Goal: Transaction & Acquisition: Purchase product/service

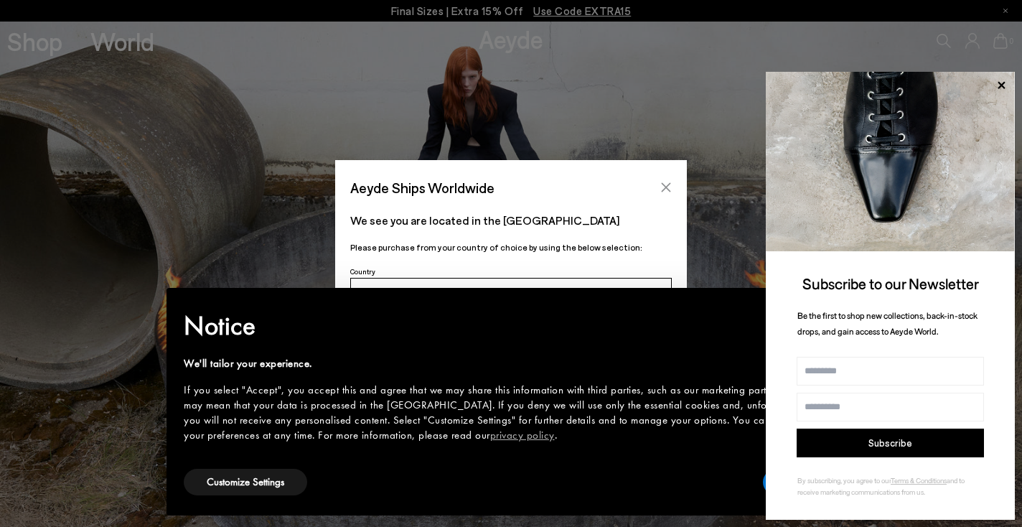
click at [667, 184] on icon "Close" at bounding box center [666, 187] width 11 height 11
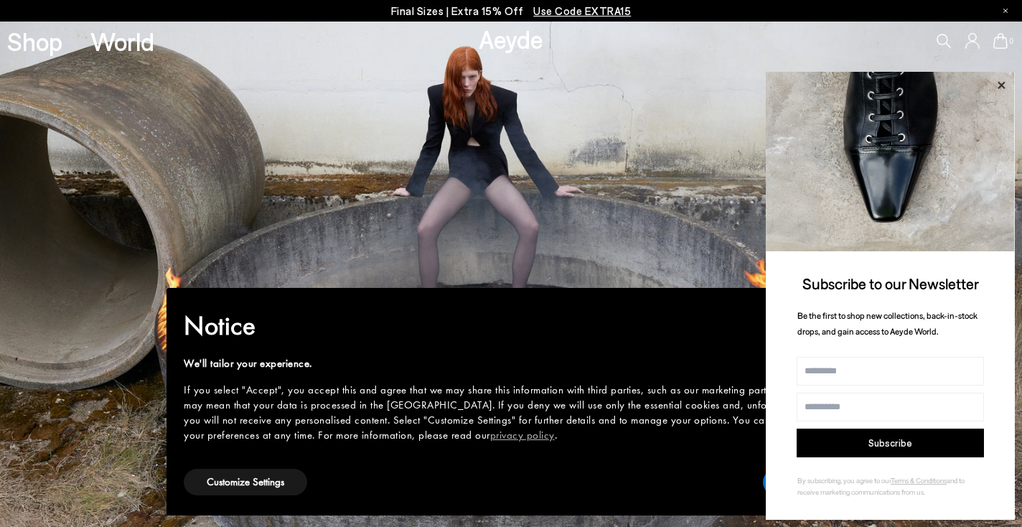
click at [999, 84] on icon at bounding box center [1001, 84] width 7 height 7
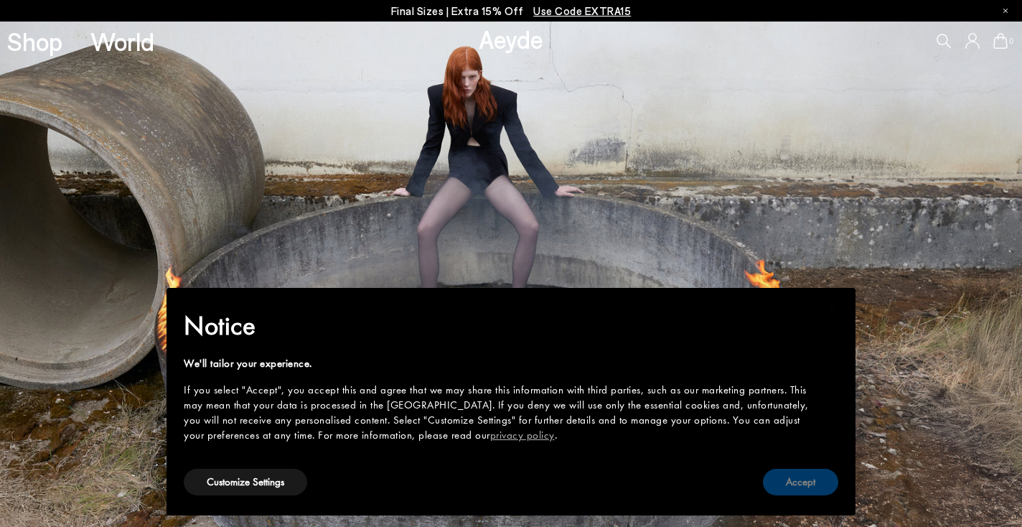
click at [791, 482] on button "Accept" at bounding box center [800, 482] width 75 height 27
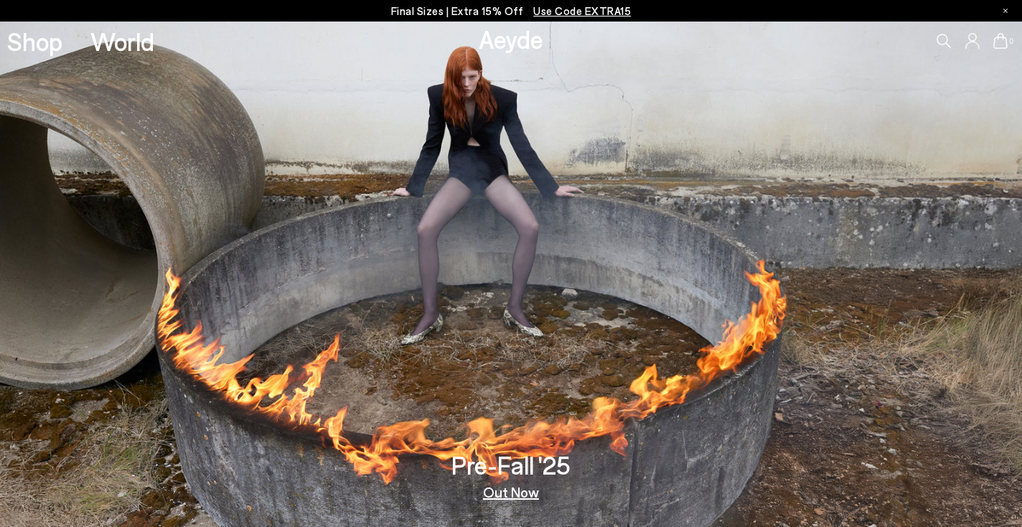
click at [510, 465] on h3 "Pre-Fall '25" at bounding box center [511, 464] width 119 height 25
click at [506, 495] on link "Out Now" at bounding box center [511, 492] width 56 height 14
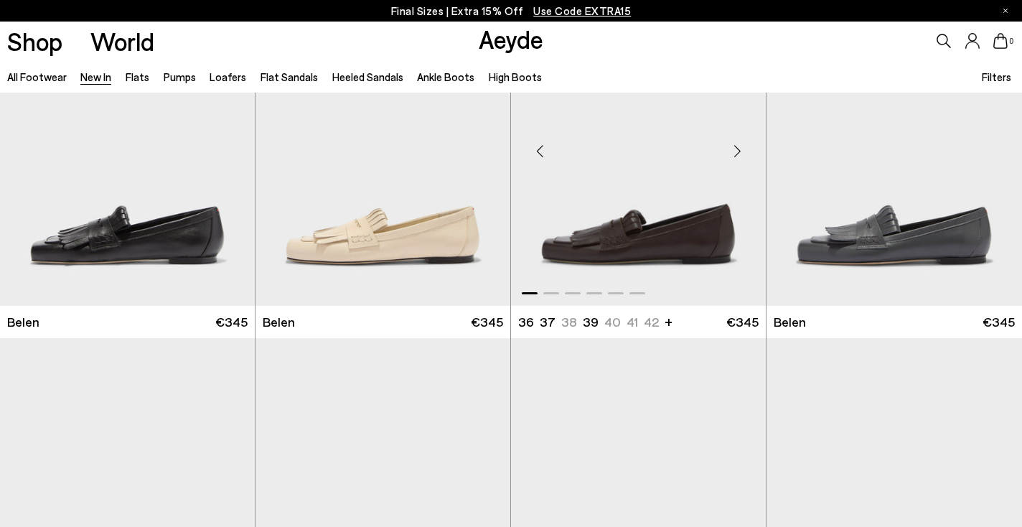
scroll to position [108, 0]
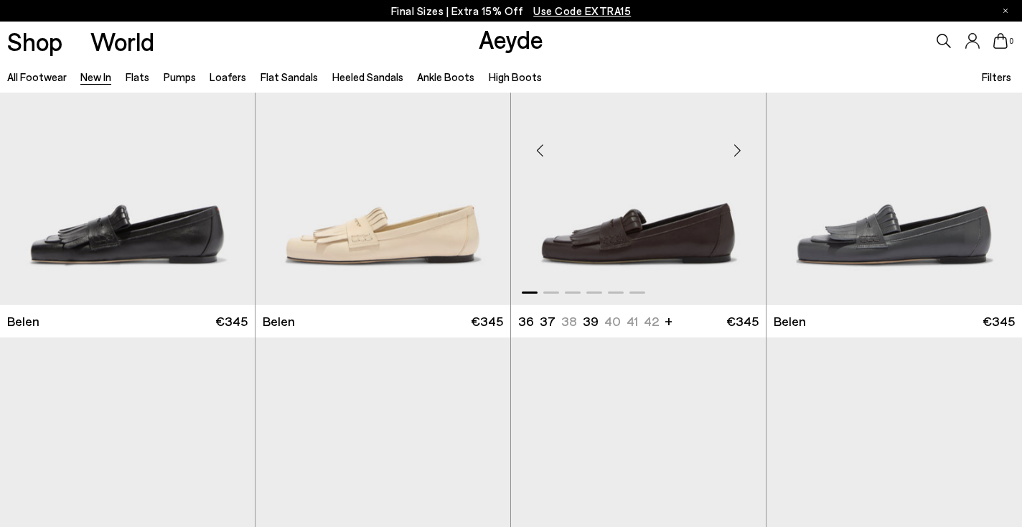
click at [737, 146] on div "Next slide" at bounding box center [737, 150] width 43 height 43
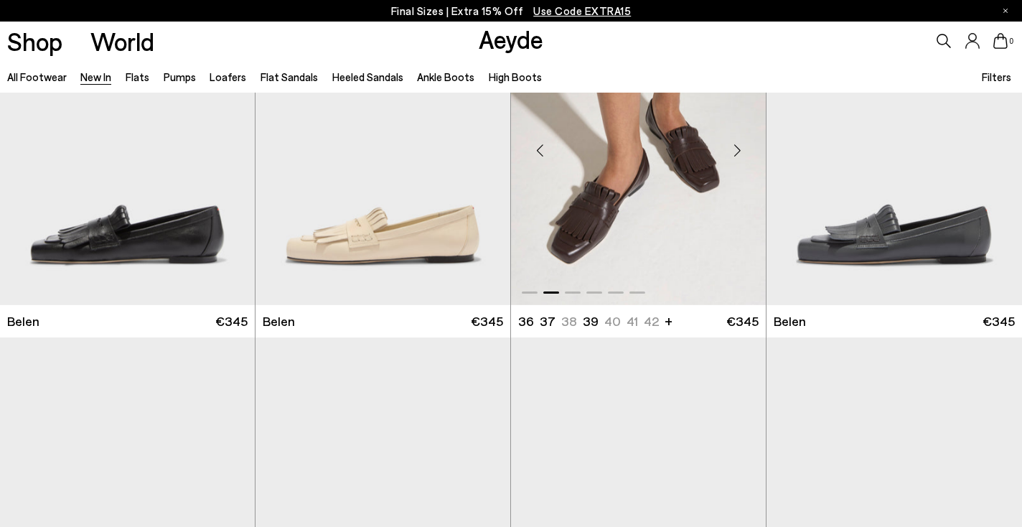
click at [737, 147] on div "Next slide" at bounding box center [737, 150] width 43 height 43
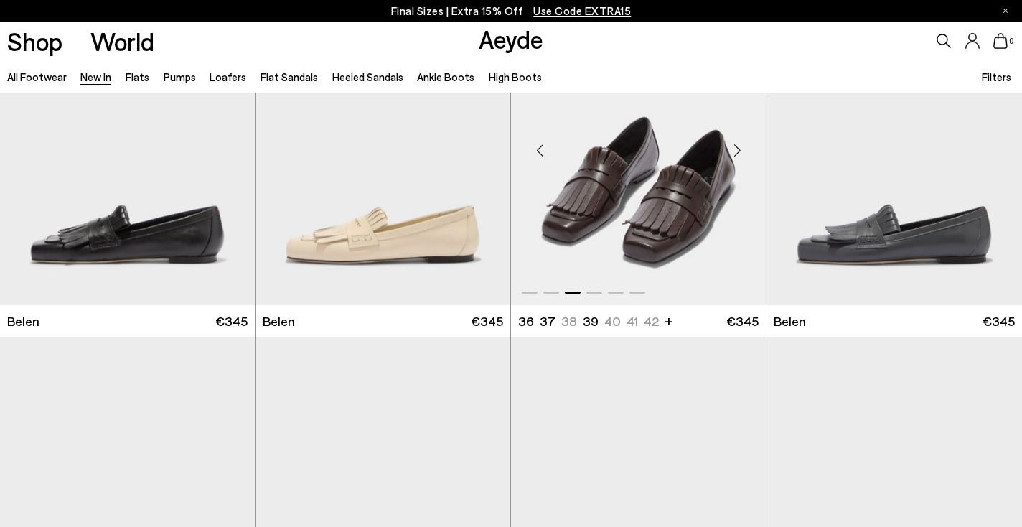
click at [737, 147] on div "Next slide" at bounding box center [737, 150] width 43 height 43
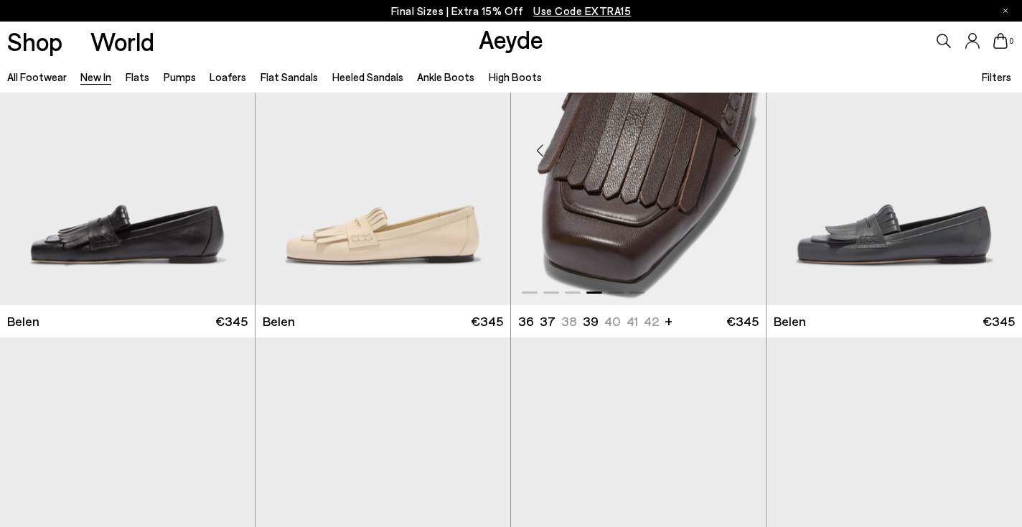
click at [737, 147] on div "Next slide" at bounding box center [737, 150] width 43 height 43
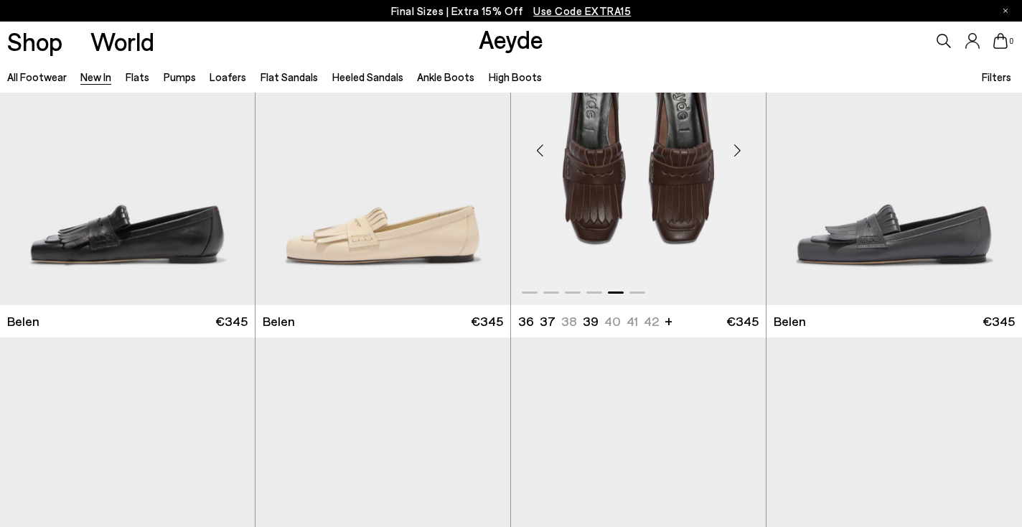
click at [739, 151] on div "Next slide" at bounding box center [737, 150] width 43 height 43
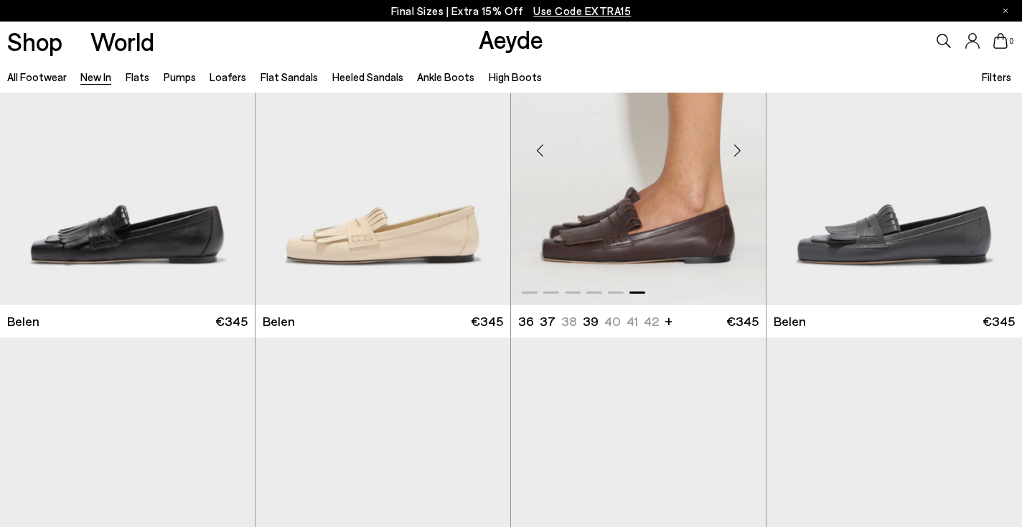
click at [614, 321] on ul "36 37 37.5 38.5 38 39.5 +" at bounding box center [586, 321] width 136 height 18
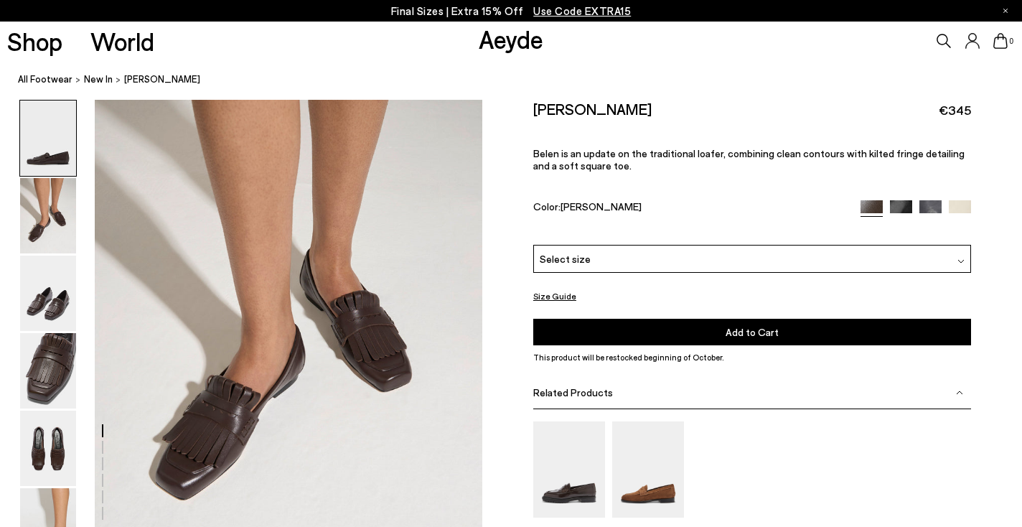
scroll to position [762, 0]
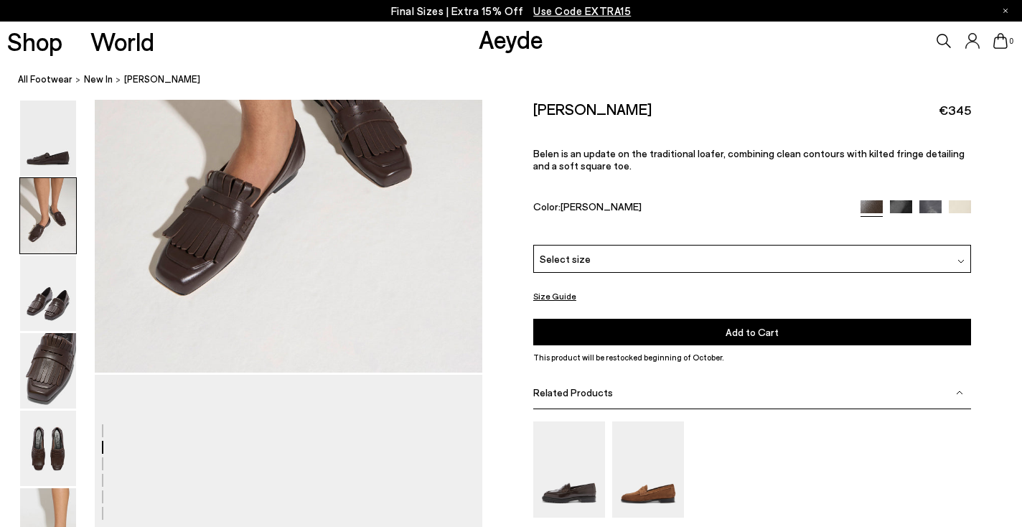
drag, startPoint x: 528, startPoint y: 105, endPoint x: 666, endPoint y: 111, distance: 137.3
click at [666, 111] on div "Size Guide Shoes Belt Our shoes come in European sizing. The easiest way to mea…" at bounding box center [752, 371] width 540 height 542
copy h2 "[PERSON_NAME]"
click at [594, 245] on div "Select size" at bounding box center [752, 259] width 438 height 28
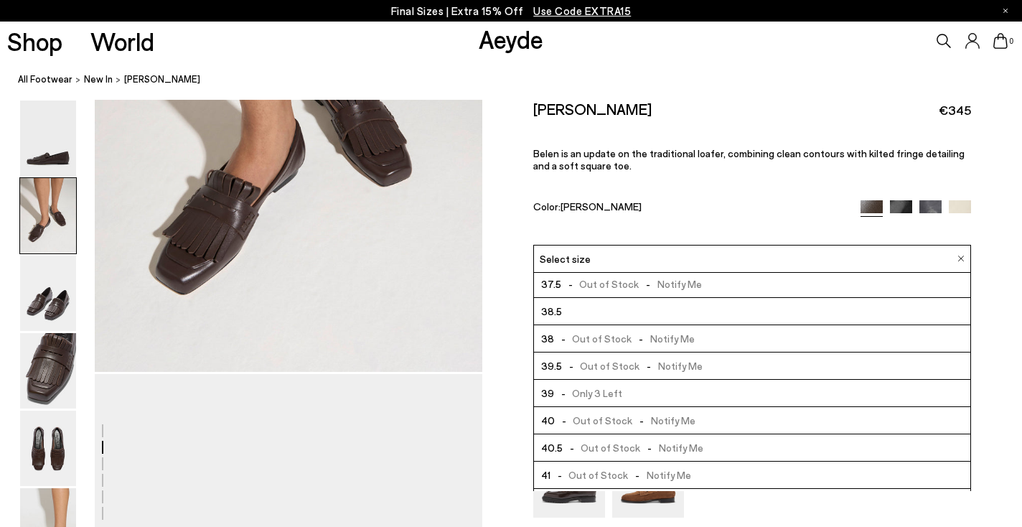
scroll to position [60, 0]
click at [575, 409] on span "- Out of Stock - Notify Me" at bounding box center [625, 418] width 141 height 18
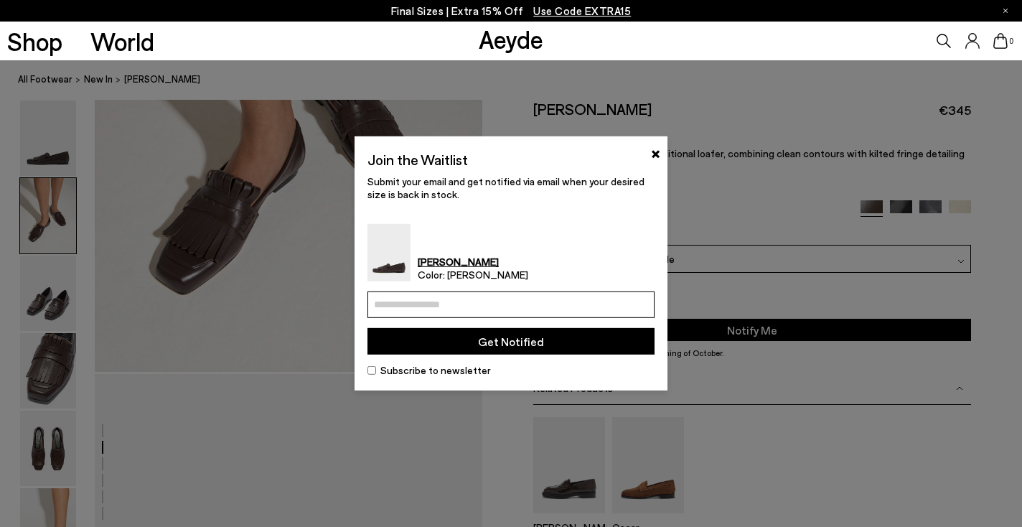
click at [479, 302] on input "email" at bounding box center [511, 304] width 287 height 27
type input "**********"
click at [491, 345] on button "Get Notified" at bounding box center [511, 341] width 287 height 27
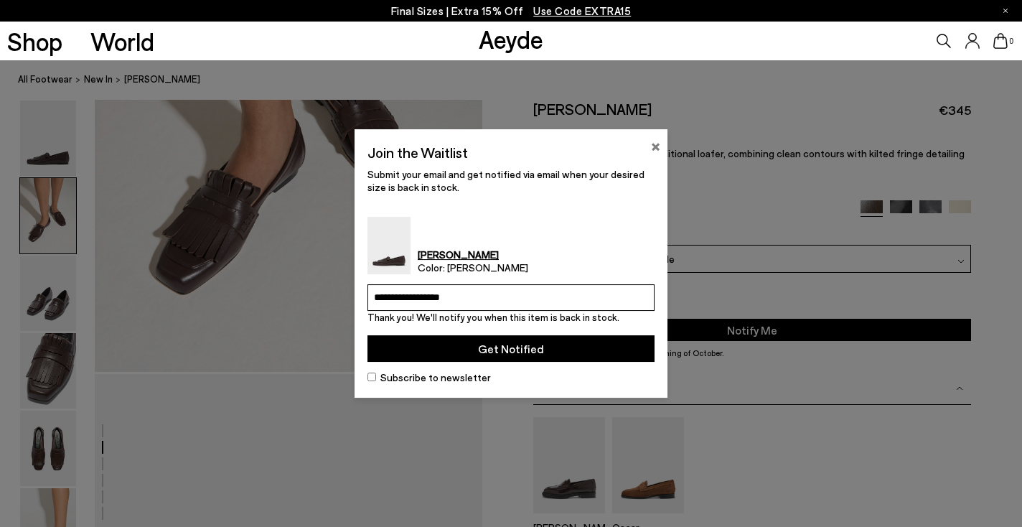
click at [653, 144] on button "×" at bounding box center [655, 144] width 9 height 17
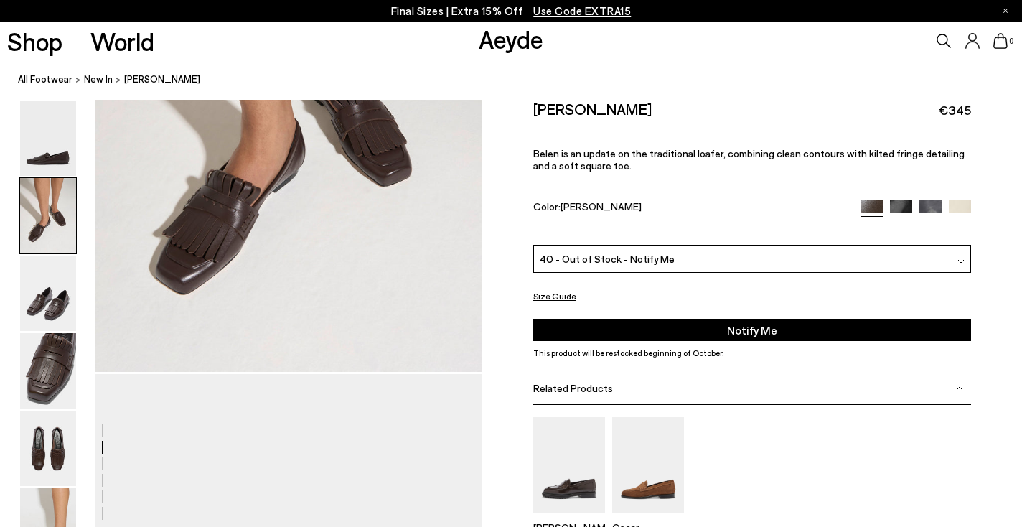
click at [902, 200] on img at bounding box center [901, 211] width 22 height 22
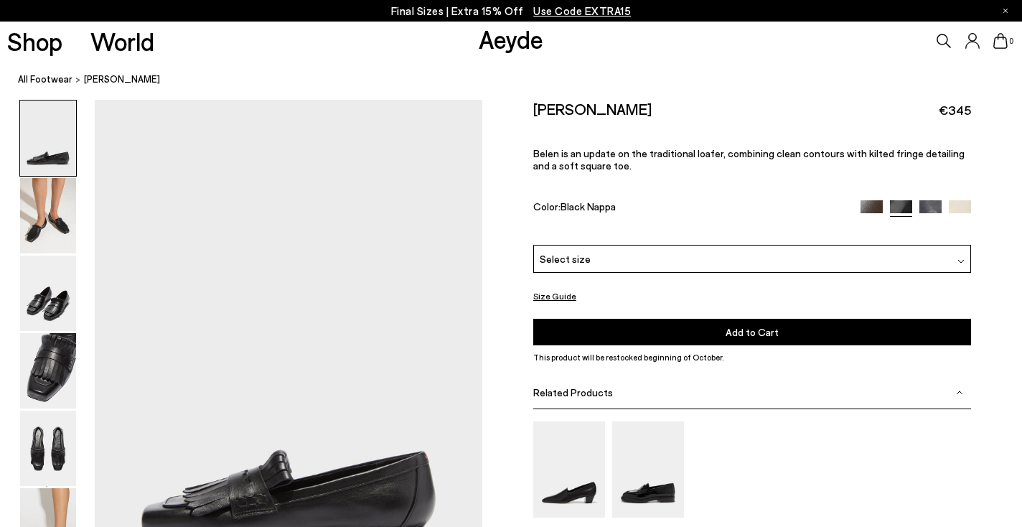
click at [937, 200] on img at bounding box center [931, 211] width 22 height 22
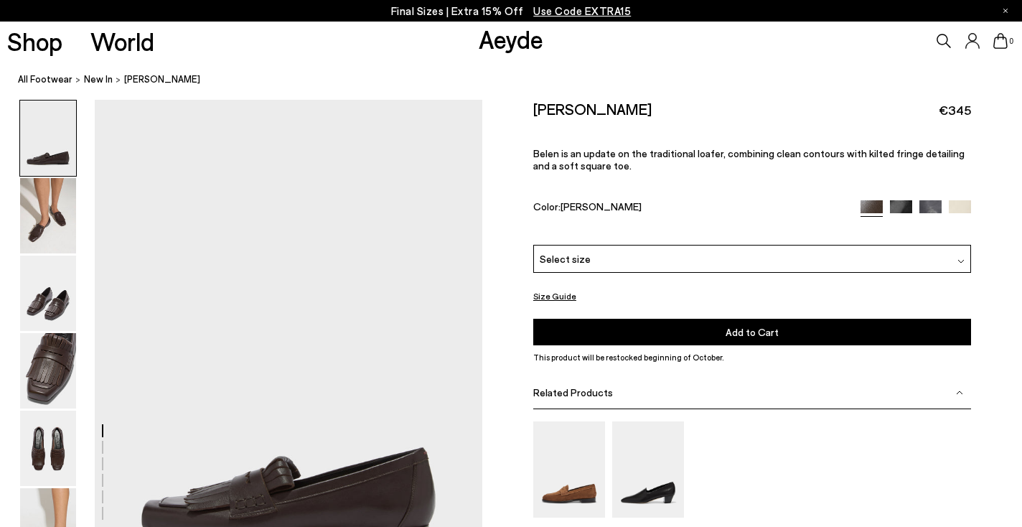
scroll to position [763, 0]
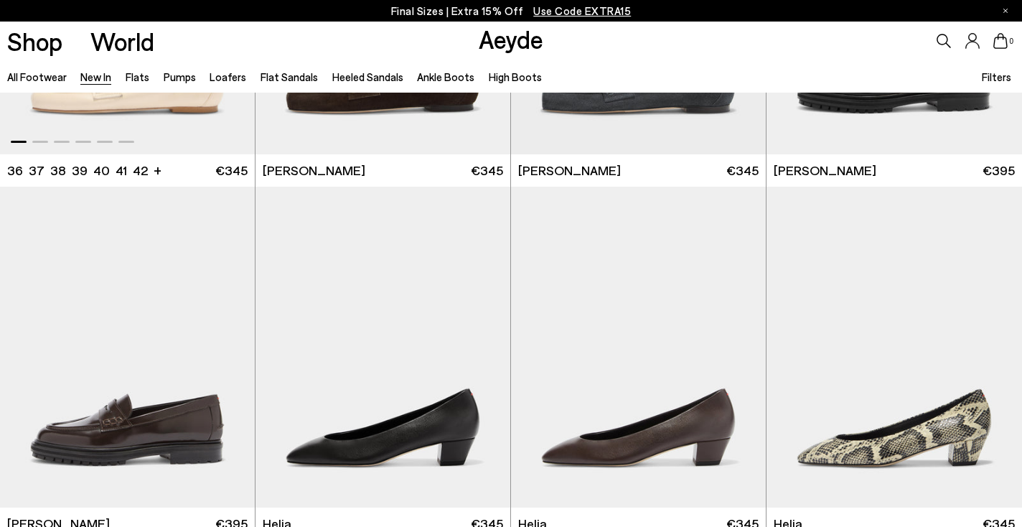
scroll to position [1067, 0]
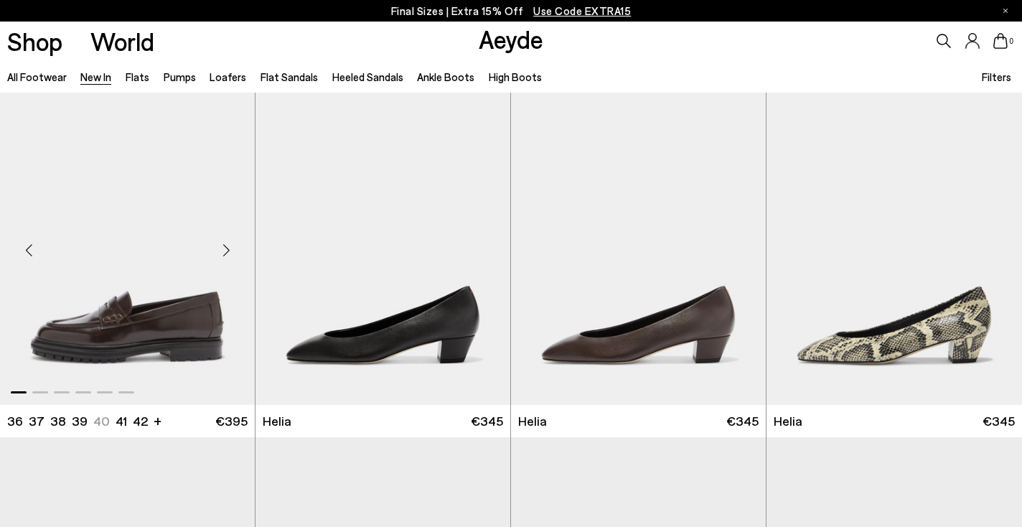
click at [225, 251] on div "Next slide" at bounding box center [226, 250] width 43 height 43
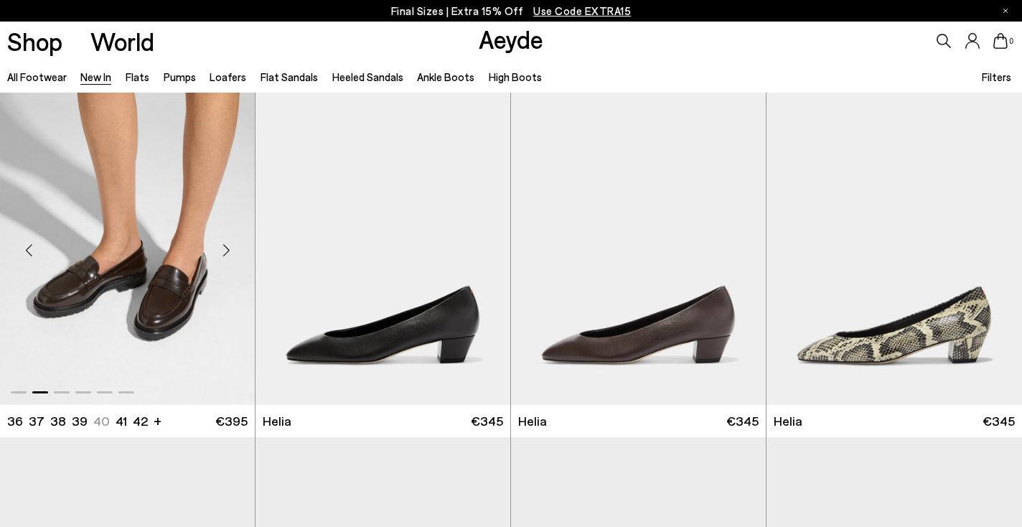
click at [225, 252] on div "Next slide" at bounding box center [226, 250] width 43 height 43
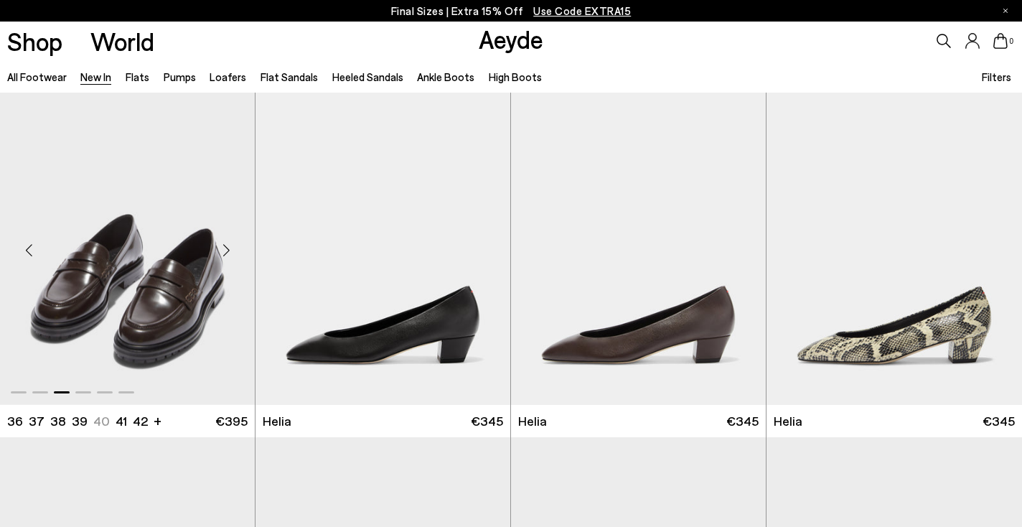
click at [225, 253] on div "Next slide" at bounding box center [226, 250] width 43 height 43
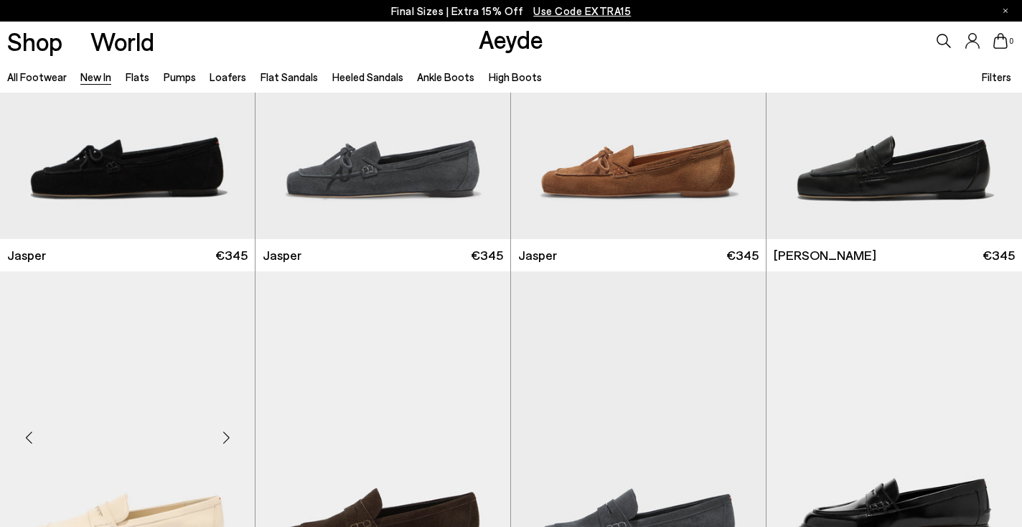
scroll to position [319, 0]
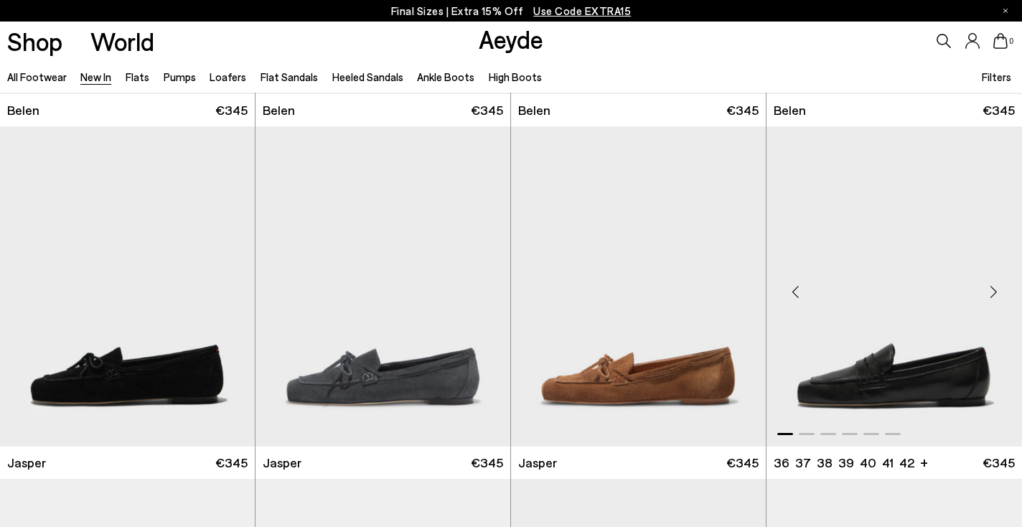
click at [993, 289] on div "Next slide" at bounding box center [993, 292] width 43 height 43
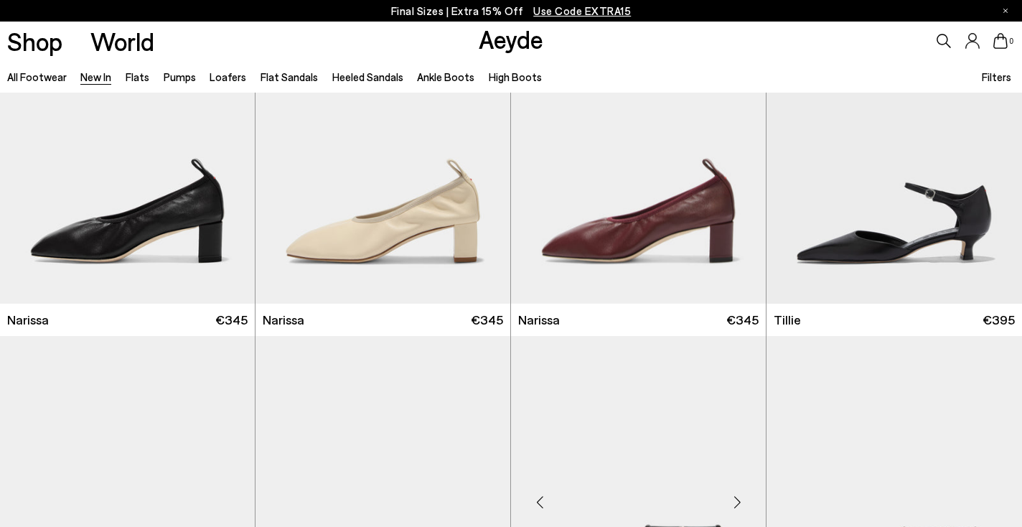
scroll to position [2552, 0]
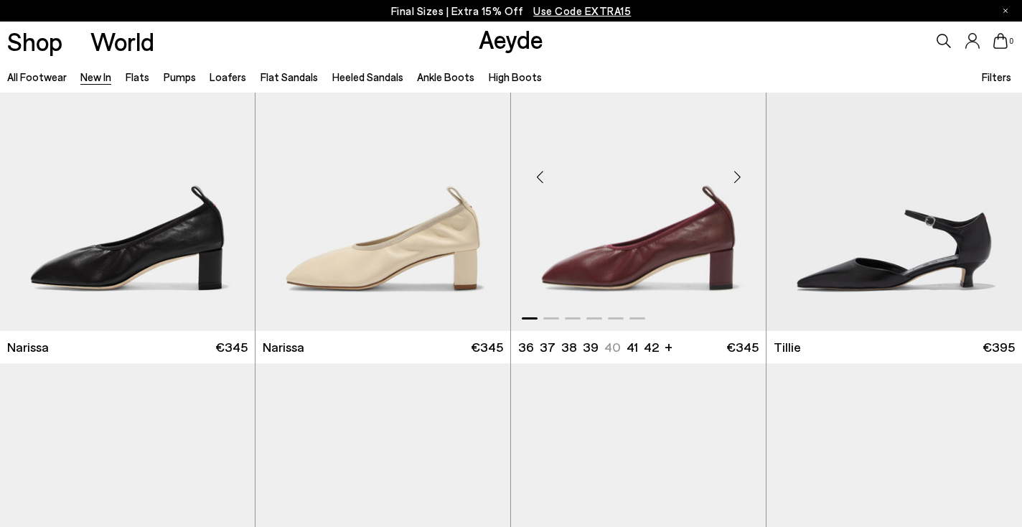
click at [734, 174] on div "Next slide" at bounding box center [737, 176] width 43 height 43
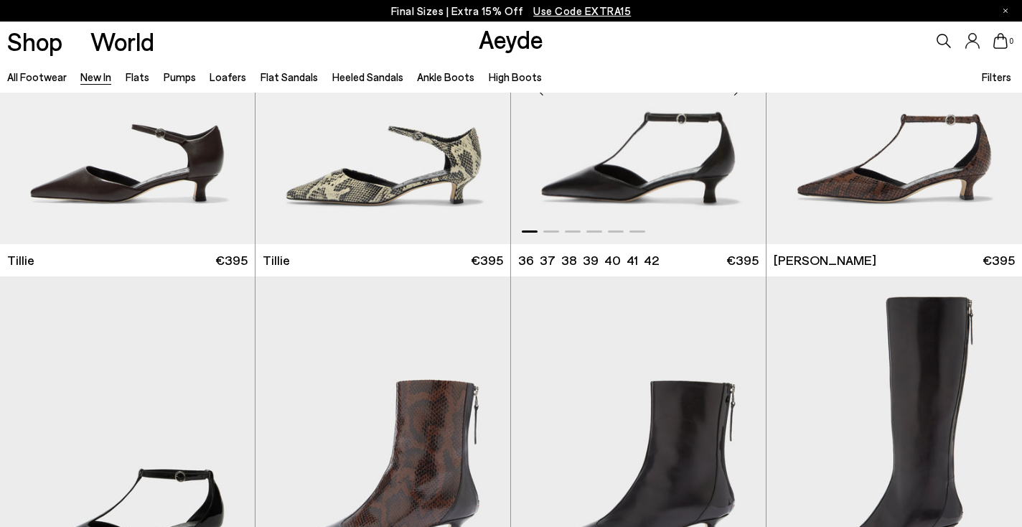
scroll to position [3103, 0]
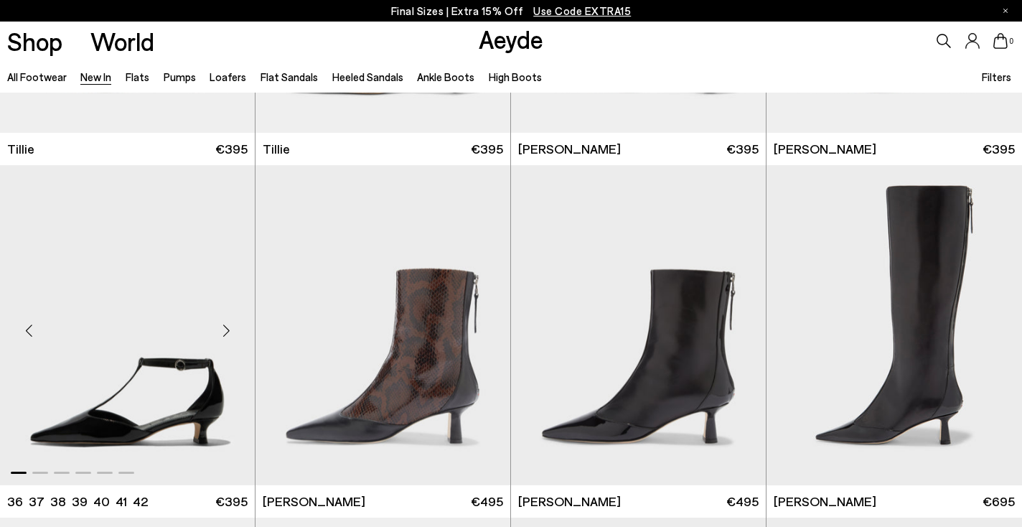
click at [231, 330] on div "Next slide" at bounding box center [226, 330] width 43 height 43
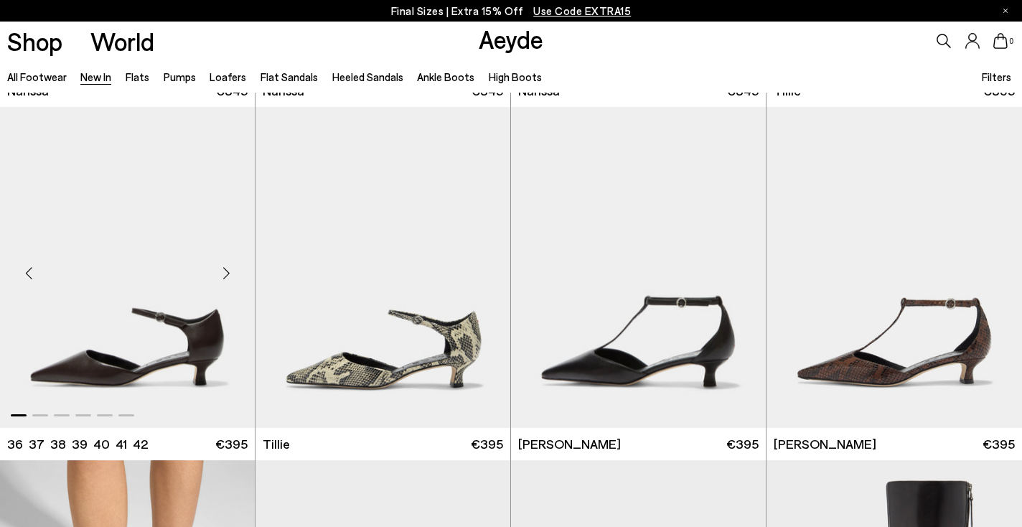
scroll to position [2890, 0]
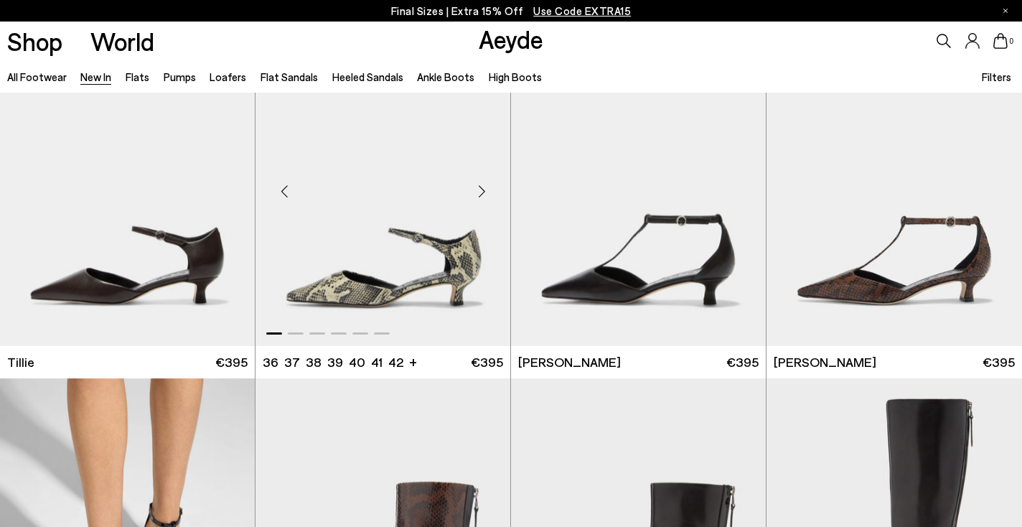
click at [485, 192] on div "Next slide" at bounding box center [481, 190] width 43 height 43
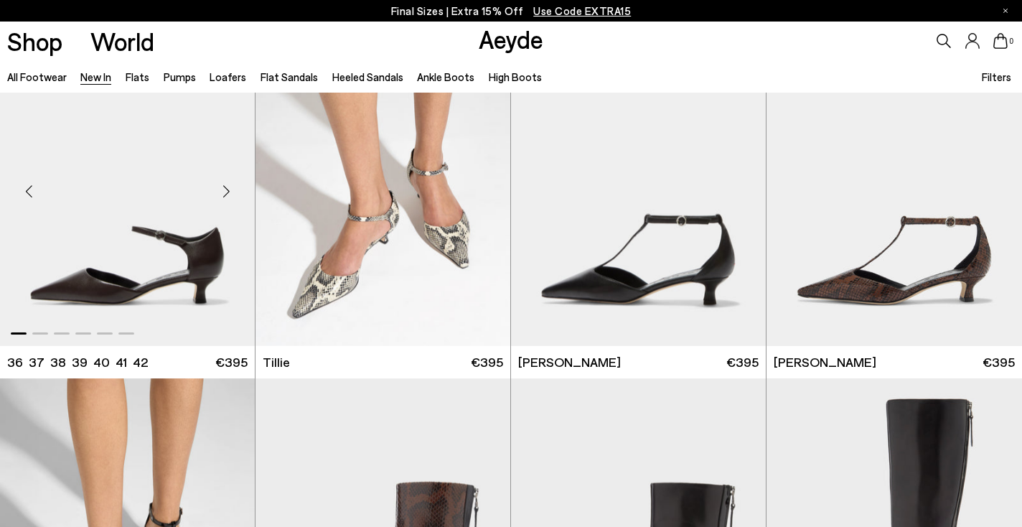
click at [230, 187] on div "Next slide" at bounding box center [226, 190] width 43 height 43
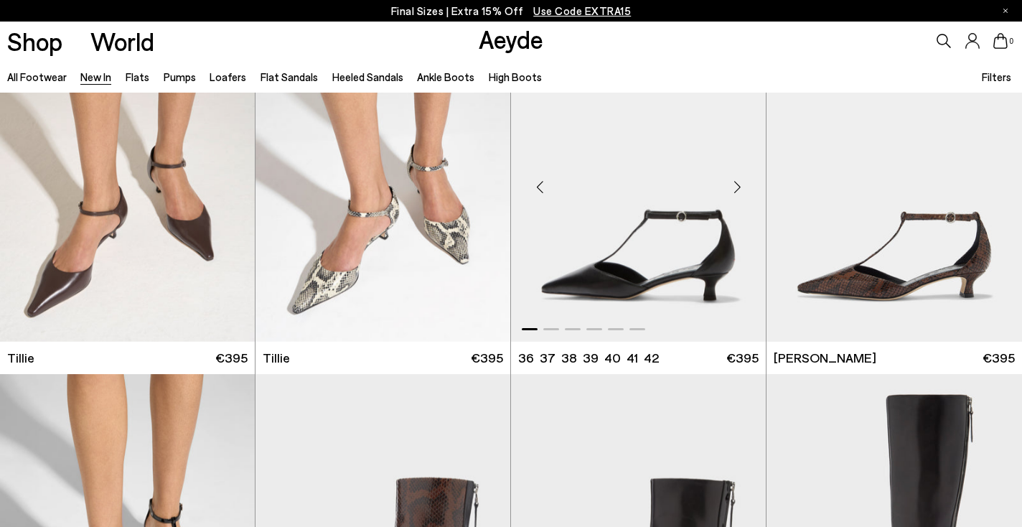
scroll to position [2894, 0]
click at [793, 178] on div "Previous slide" at bounding box center [795, 186] width 43 height 43
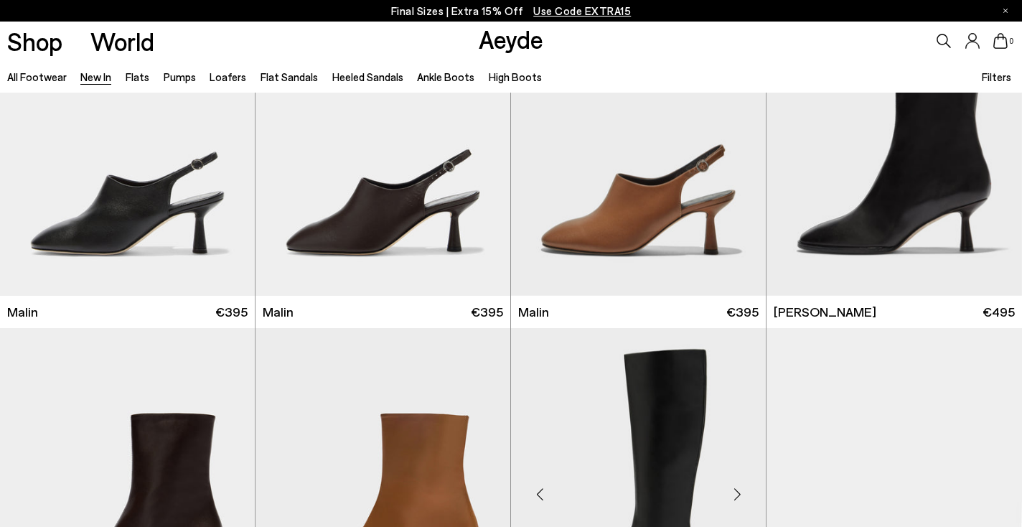
scroll to position [3975, 0]
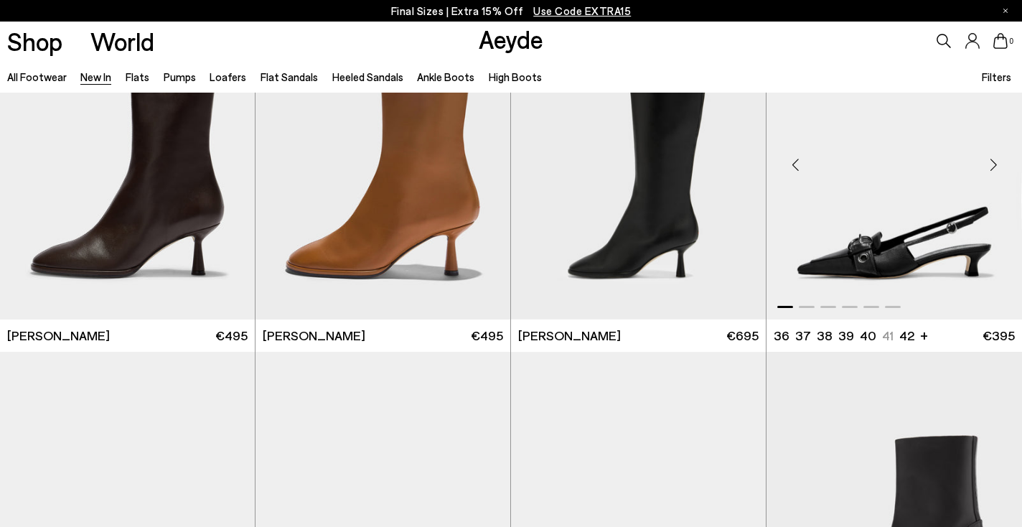
click at [796, 166] on div "Previous slide" at bounding box center [795, 165] width 43 height 43
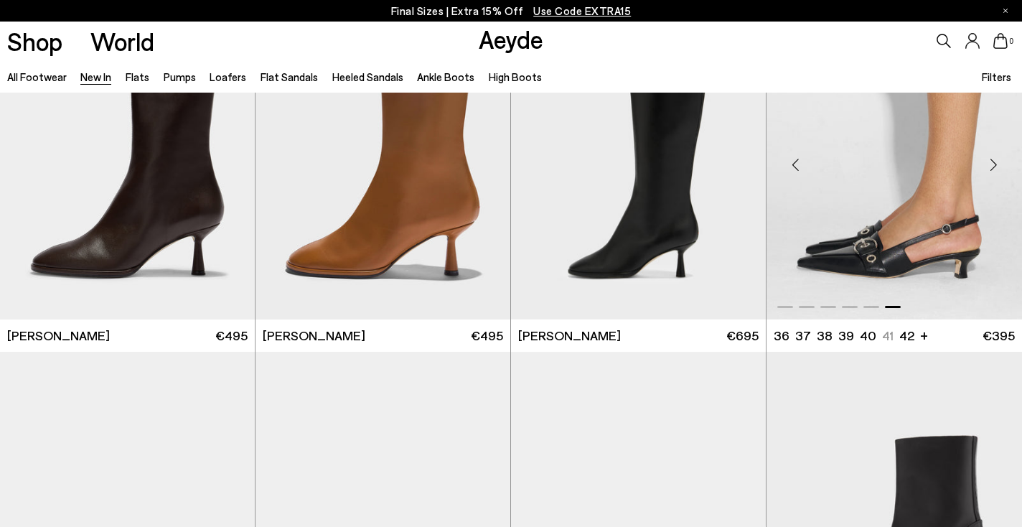
click at [796, 166] on div "Previous slide" at bounding box center [795, 165] width 43 height 43
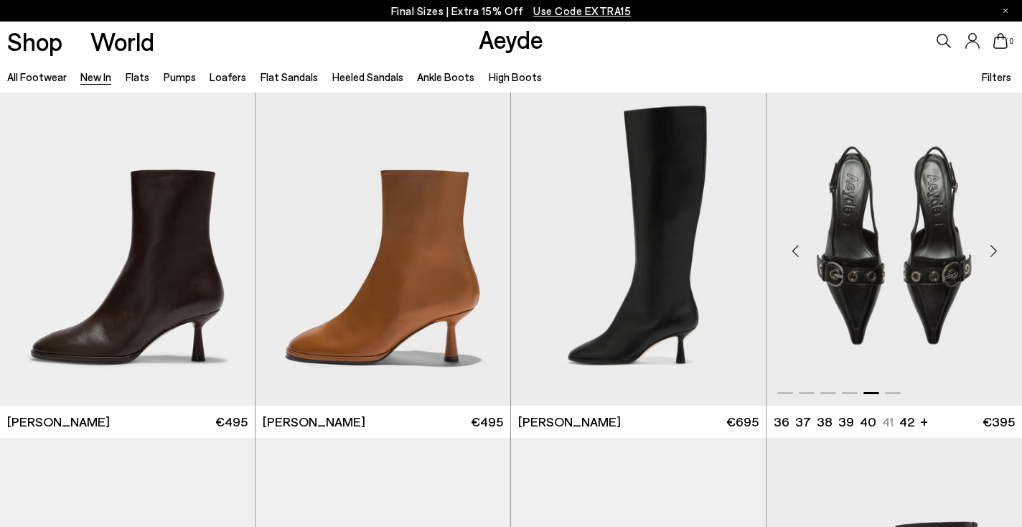
scroll to position [3889, 0]
click at [794, 250] on div "Previous slide" at bounding box center [795, 251] width 43 height 43
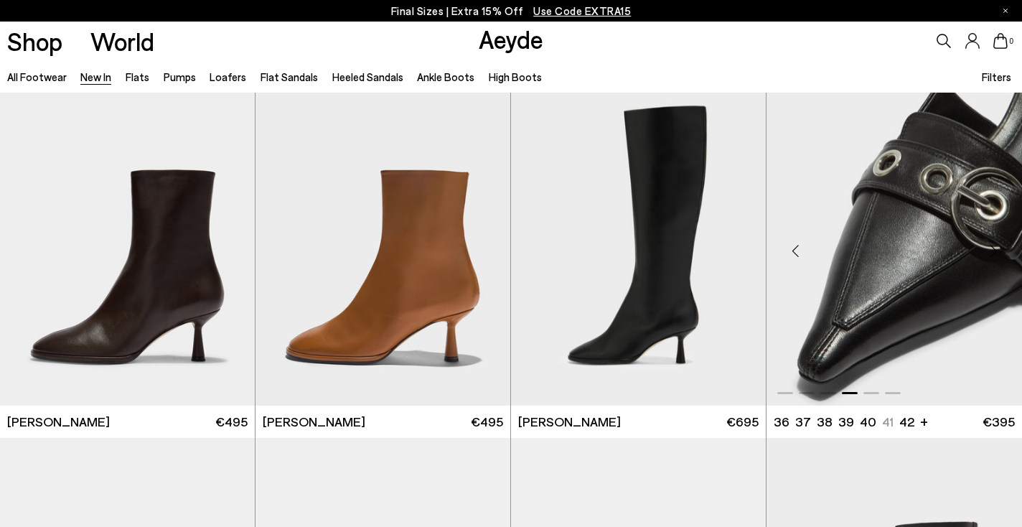
click at [793, 246] on div "Previous slide" at bounding box center [795, 251] width 43 height 43
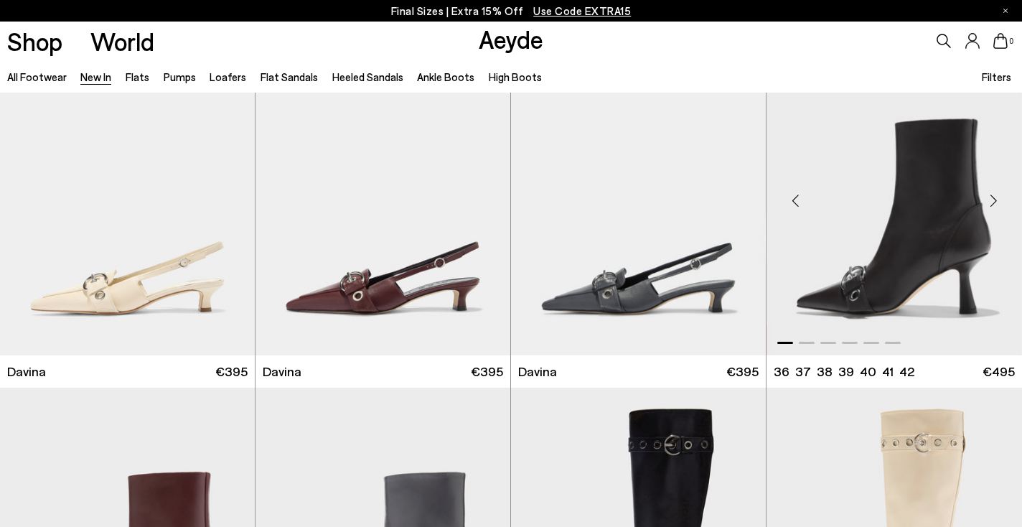
scroll to position [4254, 0]
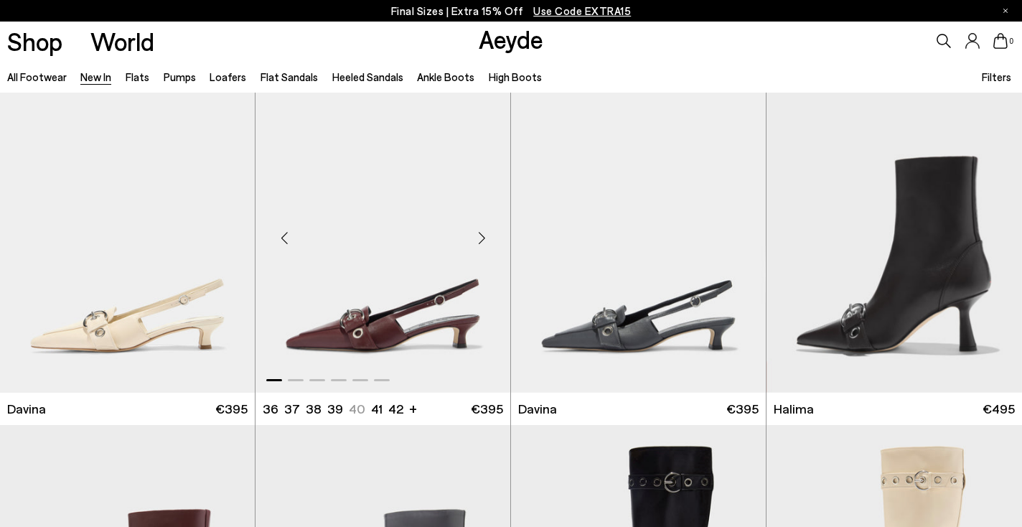
click at [485, 237] on div "Next slide" at bounding box center [481, 238] width 43 height 43
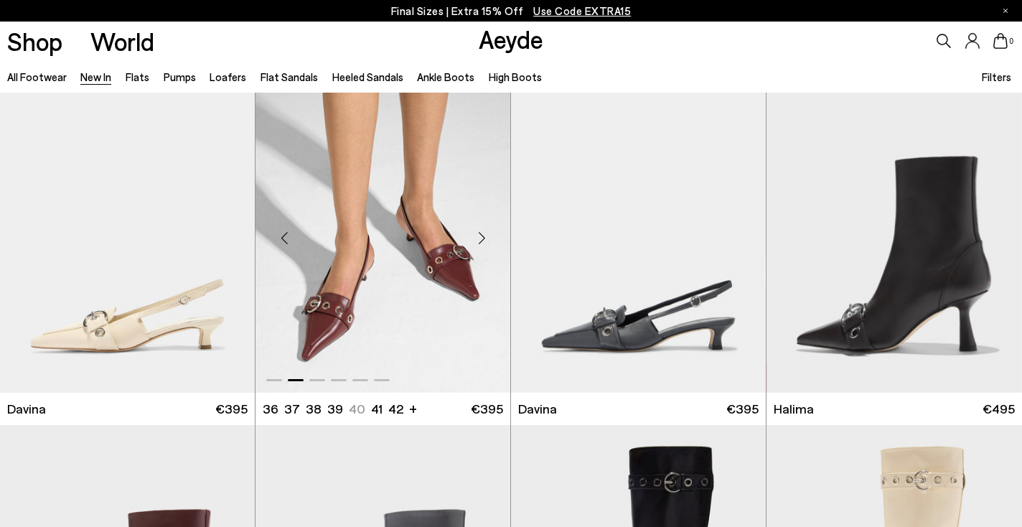
click at [485, 237] on div "Next slide" at bounding box center [481, 238] width 43 height 43
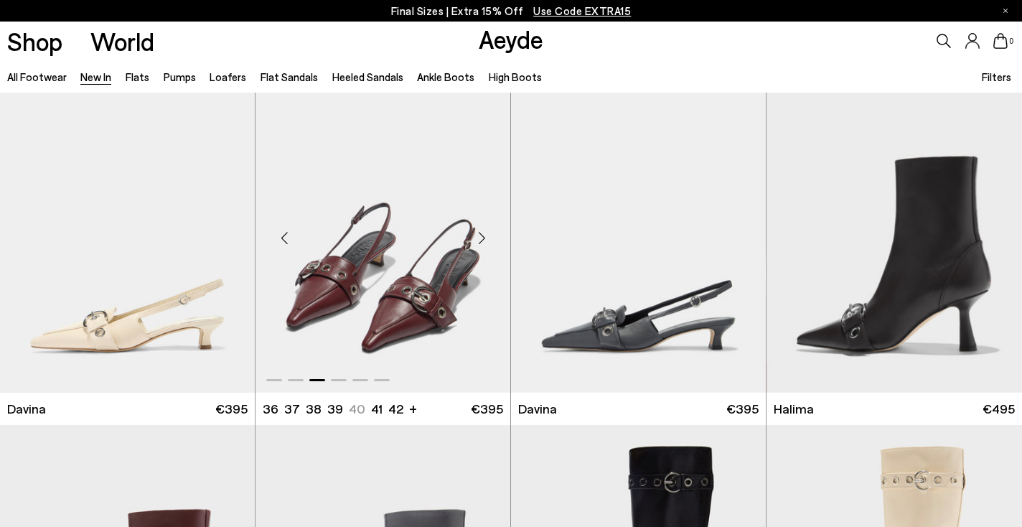
click at [485, 238] on div "Next slide" at bounding box center [481, 238] width 43 height 43
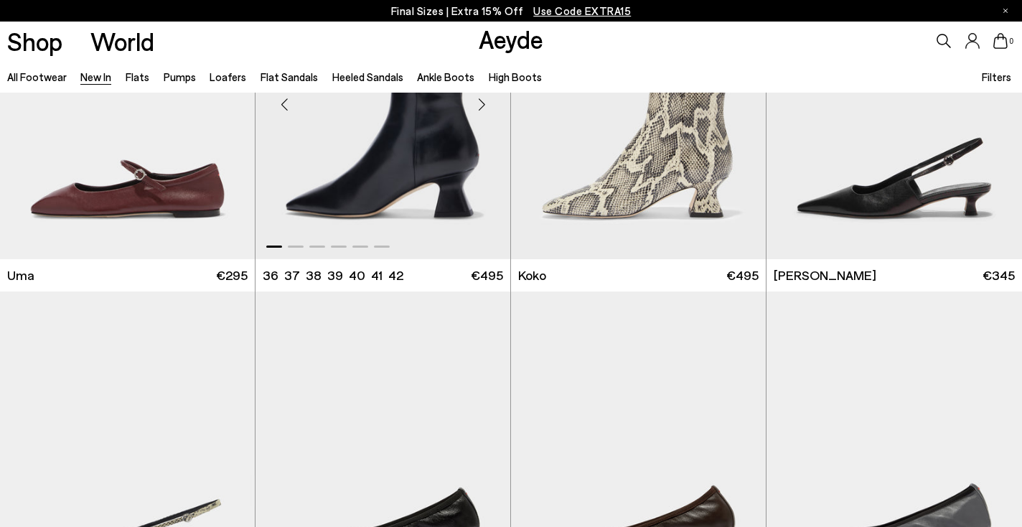
scroll to position [6792, 0]
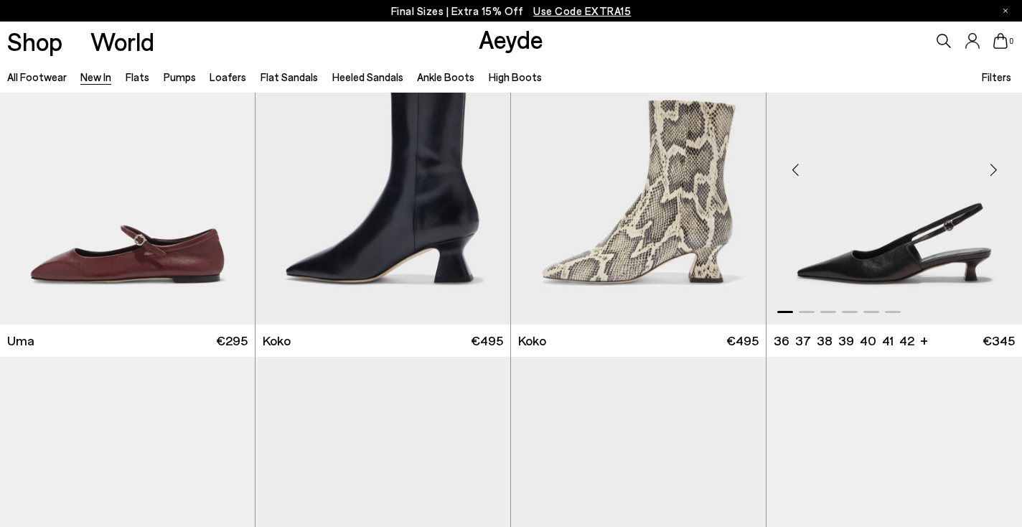
click at [797, 170] on div "Previous slide" at bounding box center [795, 170] width 43 height 43
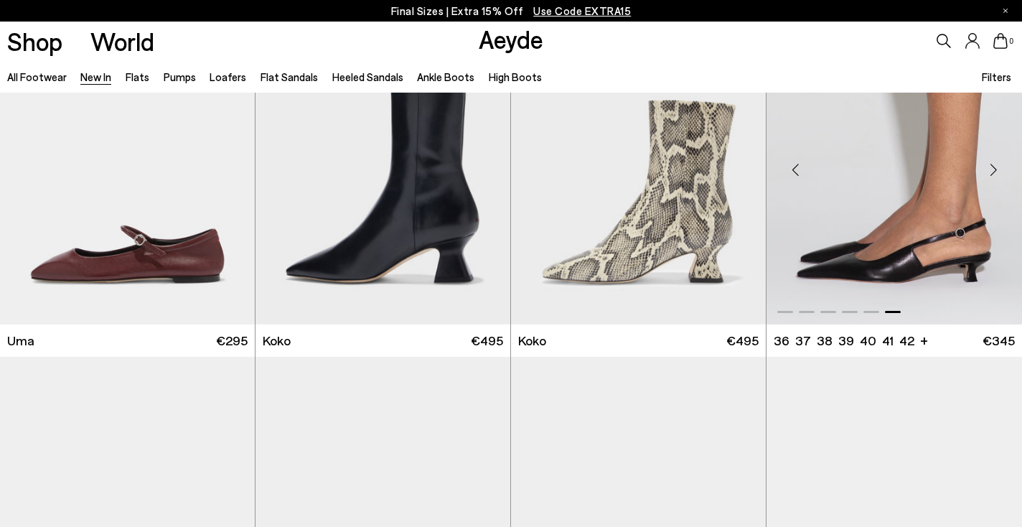
click at [797, 171] on div "Previous slide" at bounding box center [795, 170] width 43 height 43
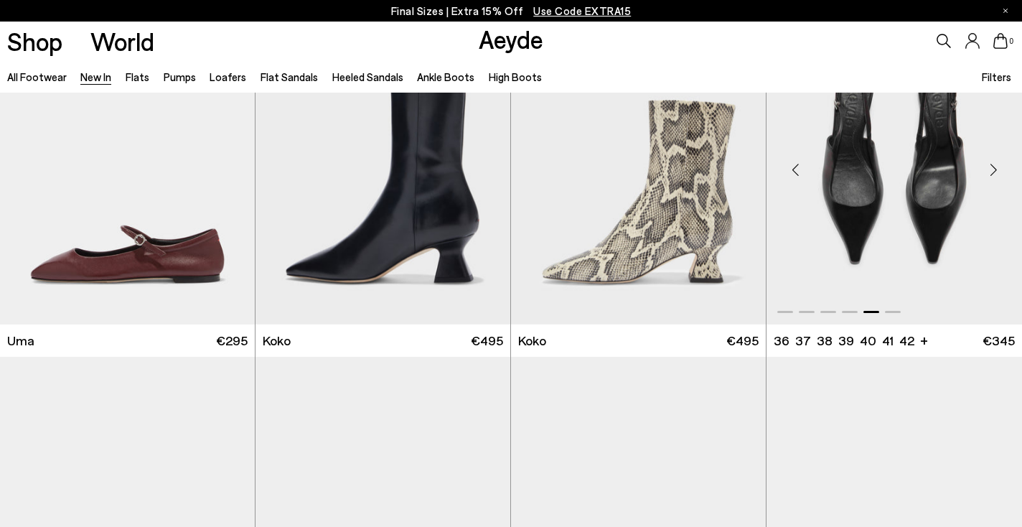
click at [797, 171] on div "Previous slide" at bounding box center [795, 170] width 43 height 43
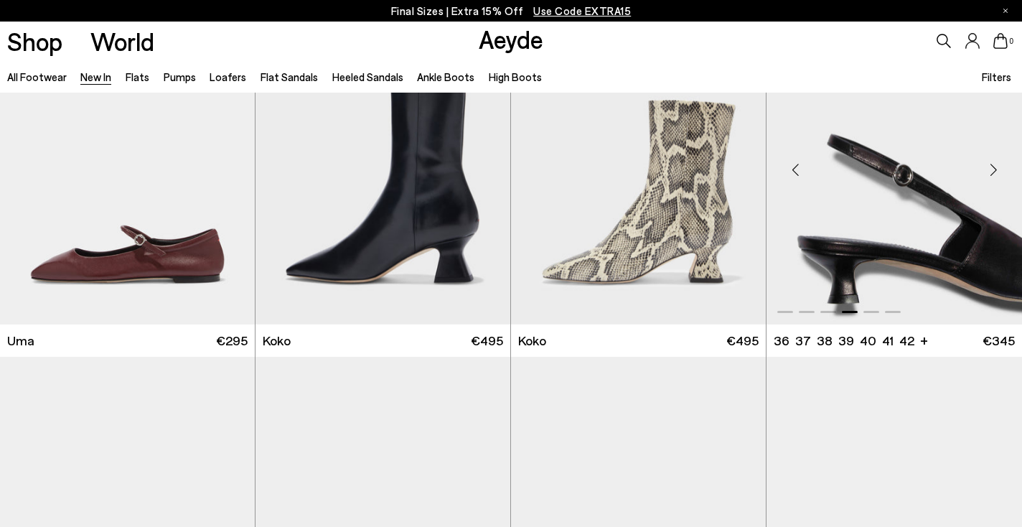
click at [797, 171] on div "Previous slide" at bounding box center [795, 170] width 43 height 43
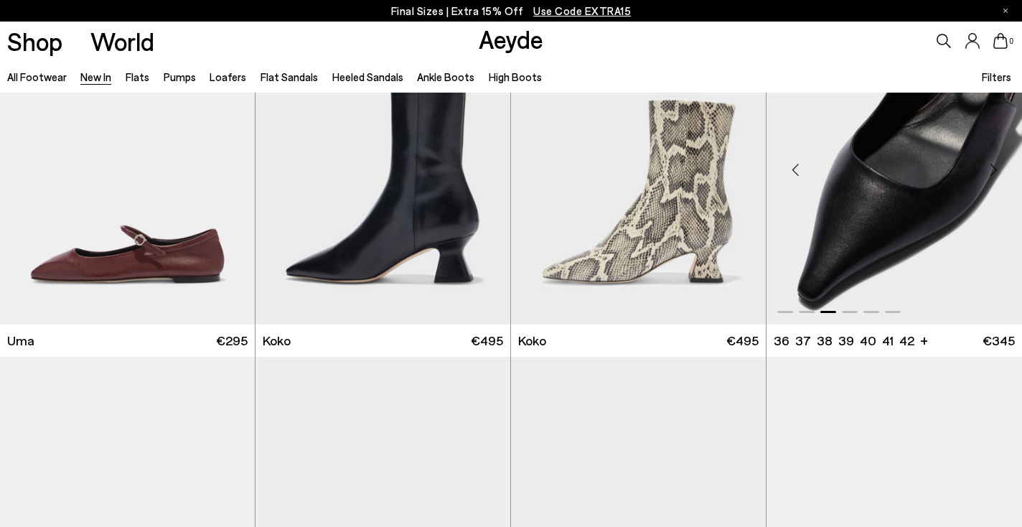
click at [798, 172] on div "Previous slide" at bounding box center [795, 170] width 43 height 43
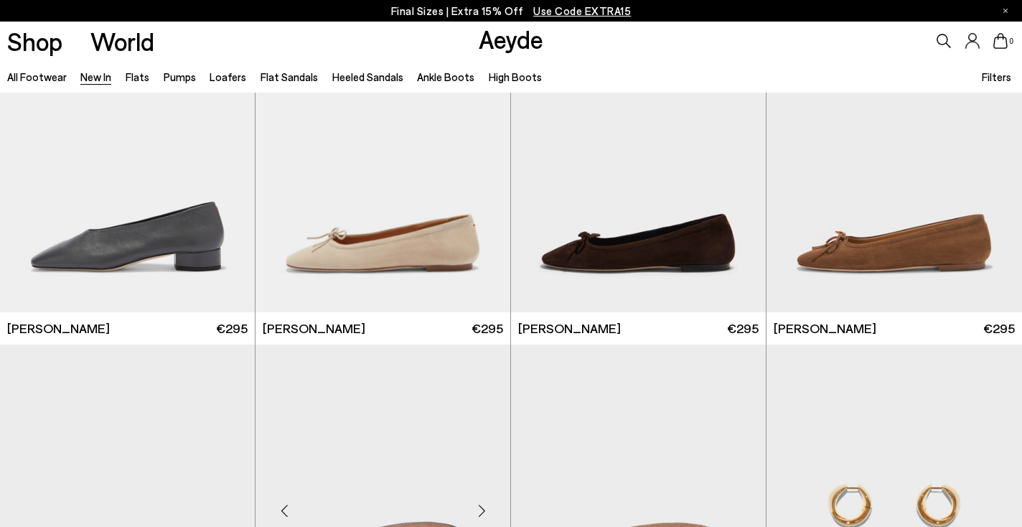
scroll to position [8616, 0]
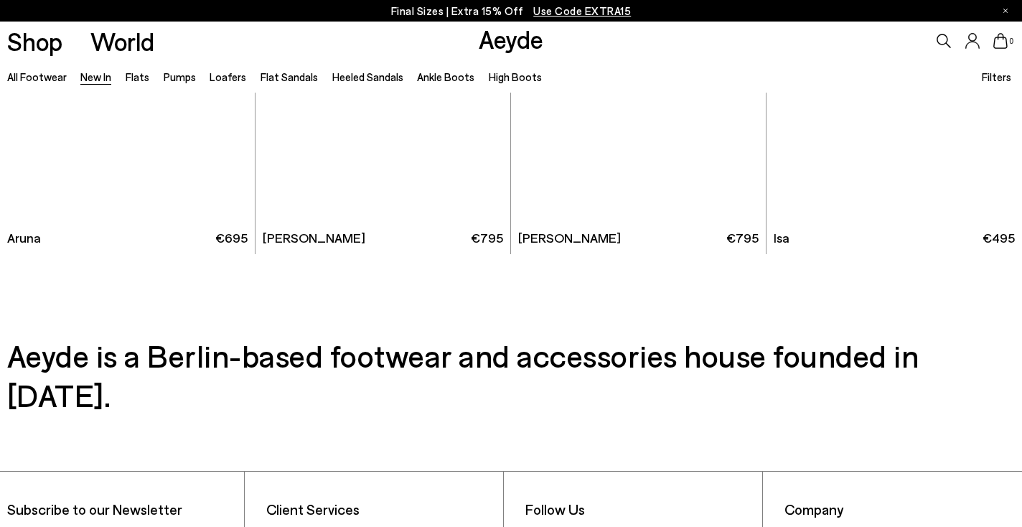
scroll to position [11634, 0]
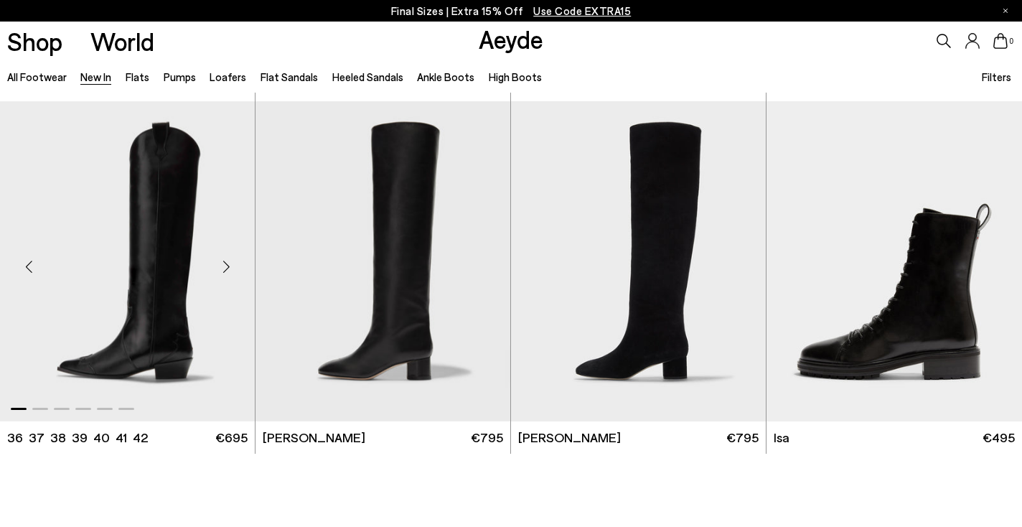
click at [232, 269] on div "Next slide" at bounding box center [226, 267] width 43 height 43
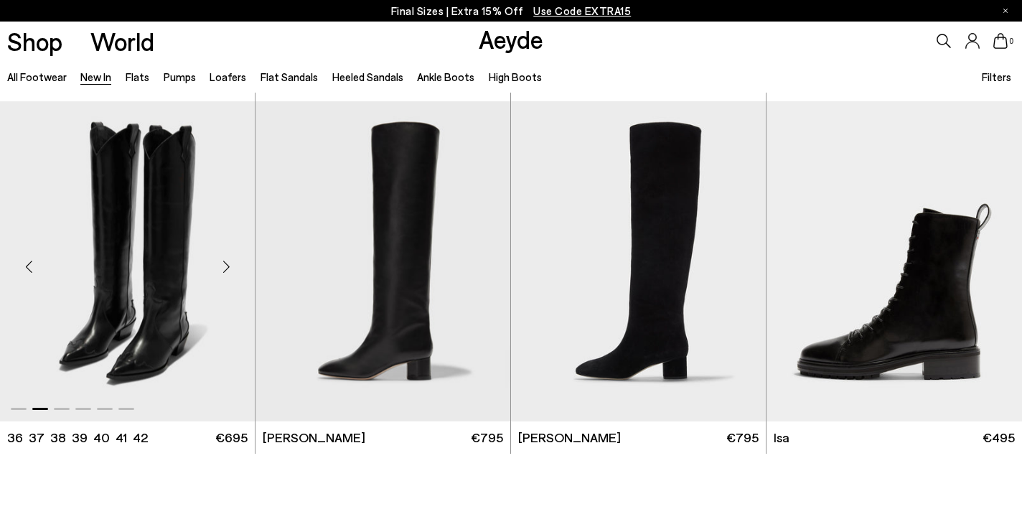
click at [232, 269] on div "Next slide" at bounding box center [226, 267] width 43 height 43
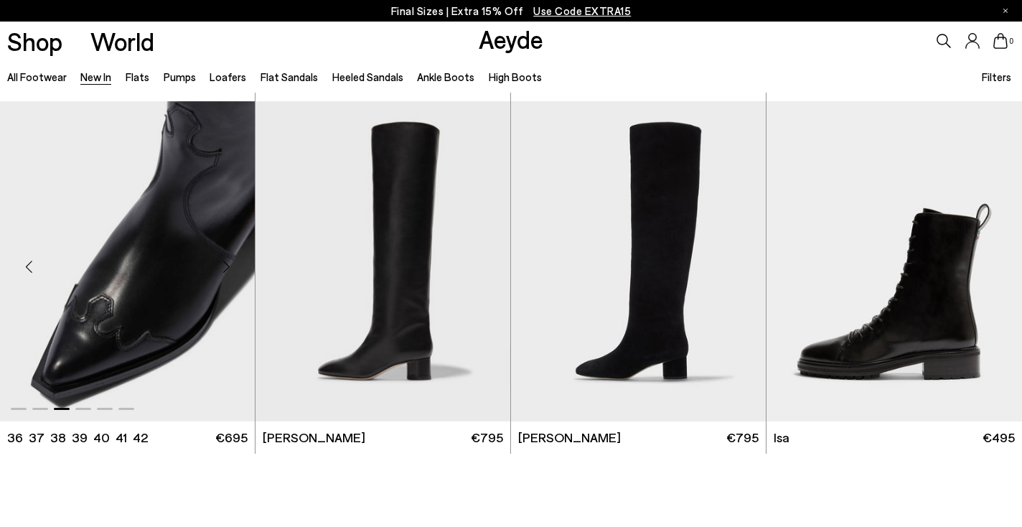
click at [232, 269] on div "Next slide" at bounding box center [226, 267] width 43 height 43
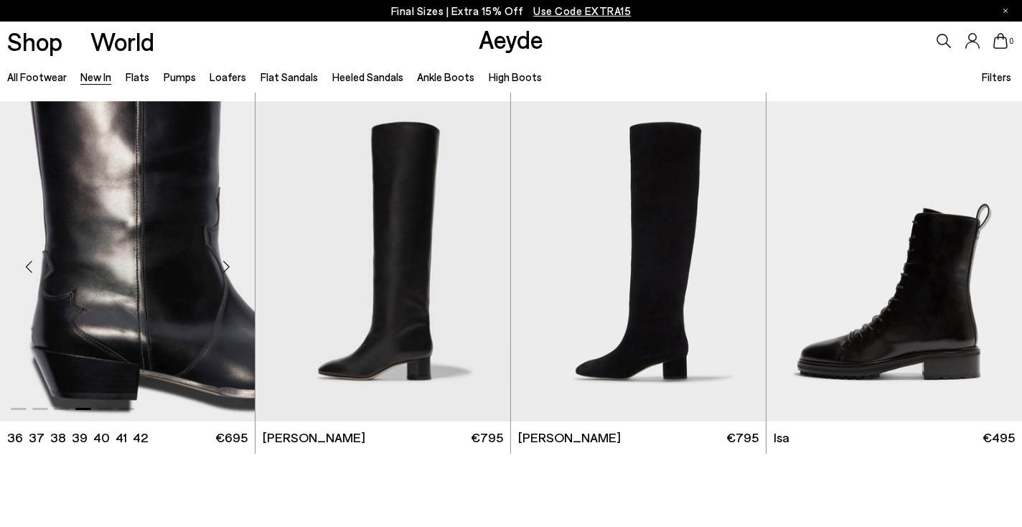
click at [232, 269] on div "Next slide" at bounding box center [226, 267] width 43 height 43
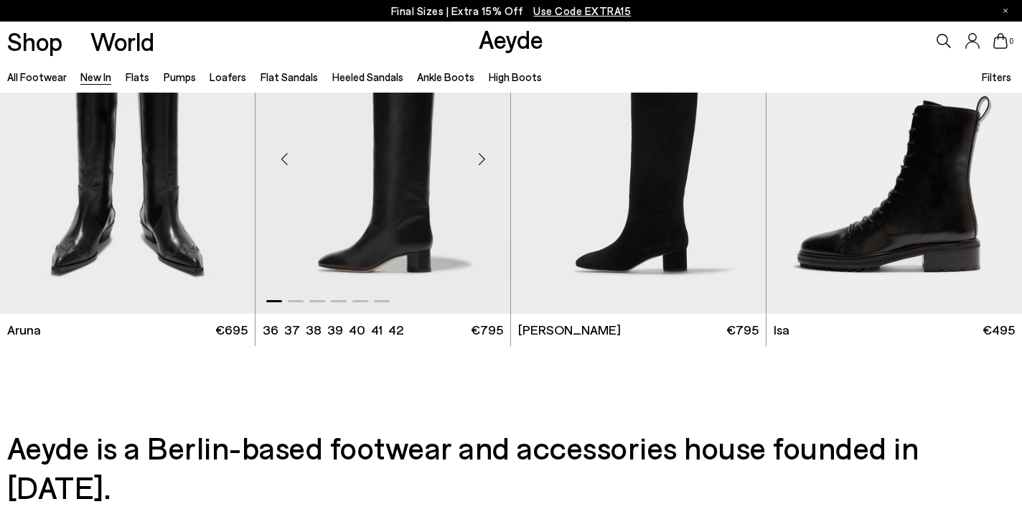
scroll to position [11676, 0]
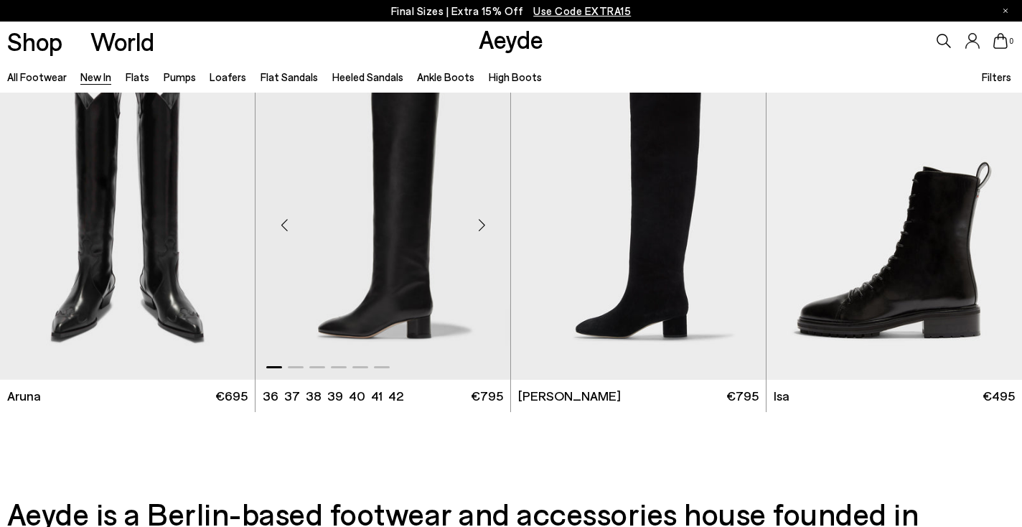
click at [480, 220] on div "Next slide" at bounding box center [481, 225] width 43 height 43
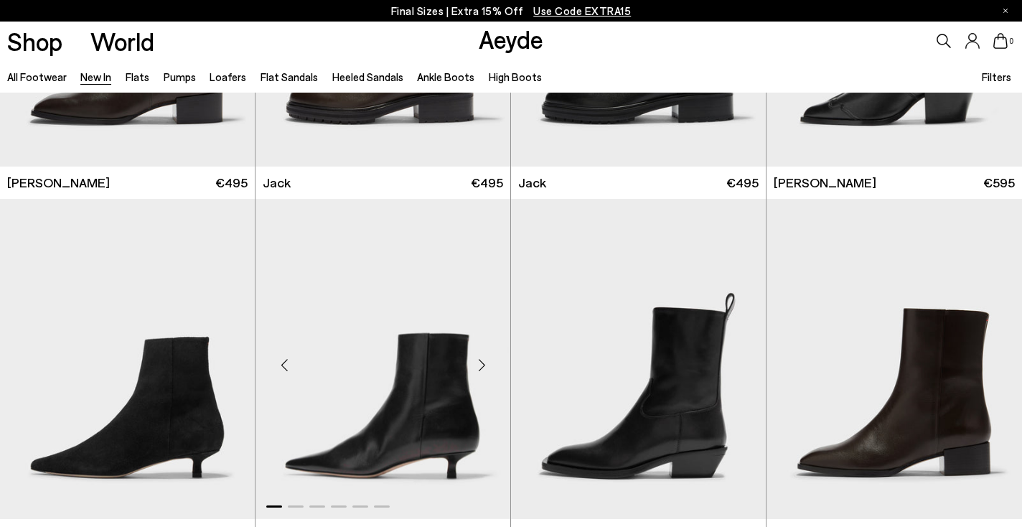
scroll to position [10749, 0]
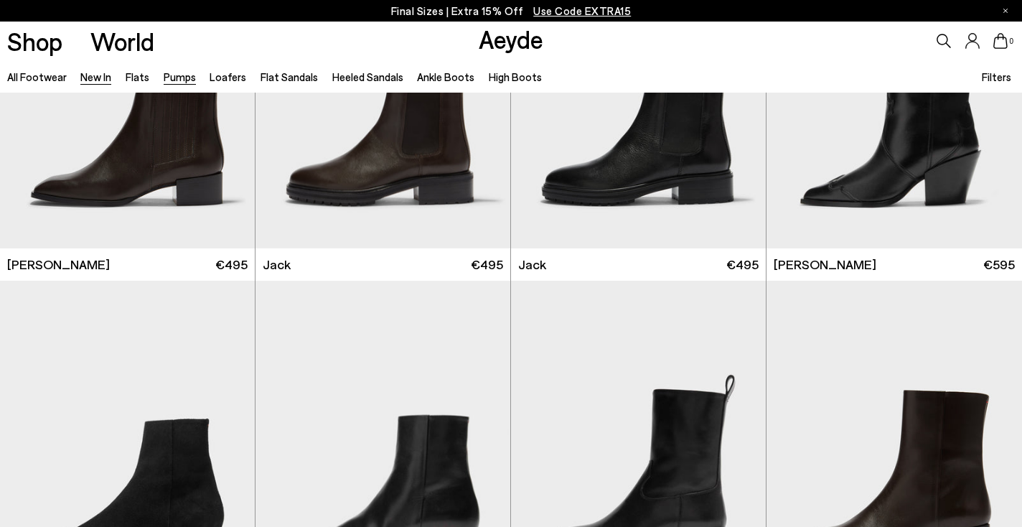
click at [174, 80] on link "Pumps" at bounding box center [180, 76] width 32 height 13
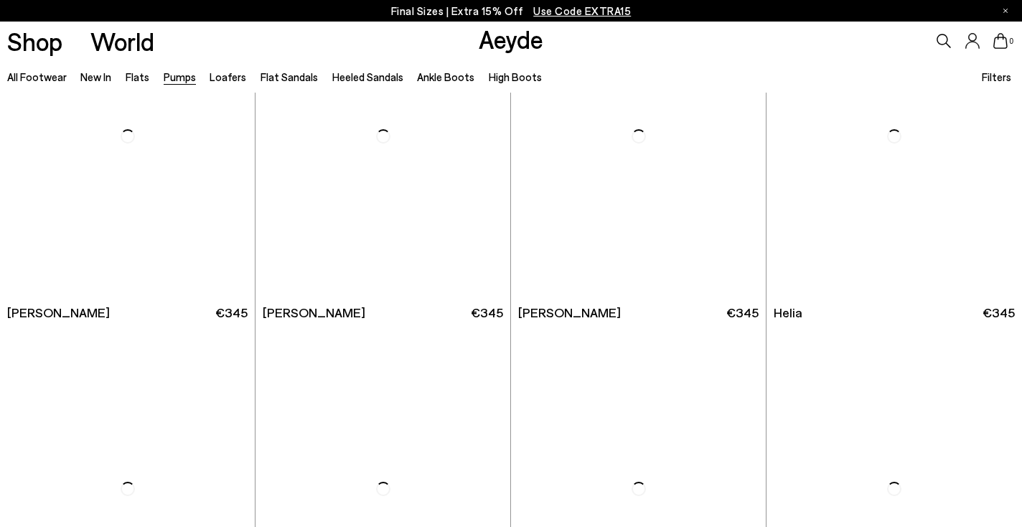
scroll to position [551, 0]
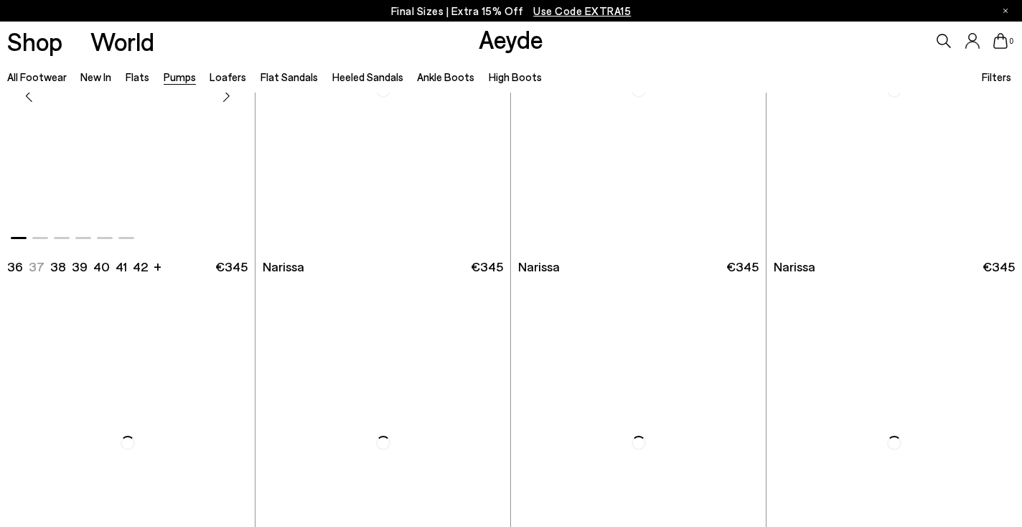
scroll to position [2488, 0]
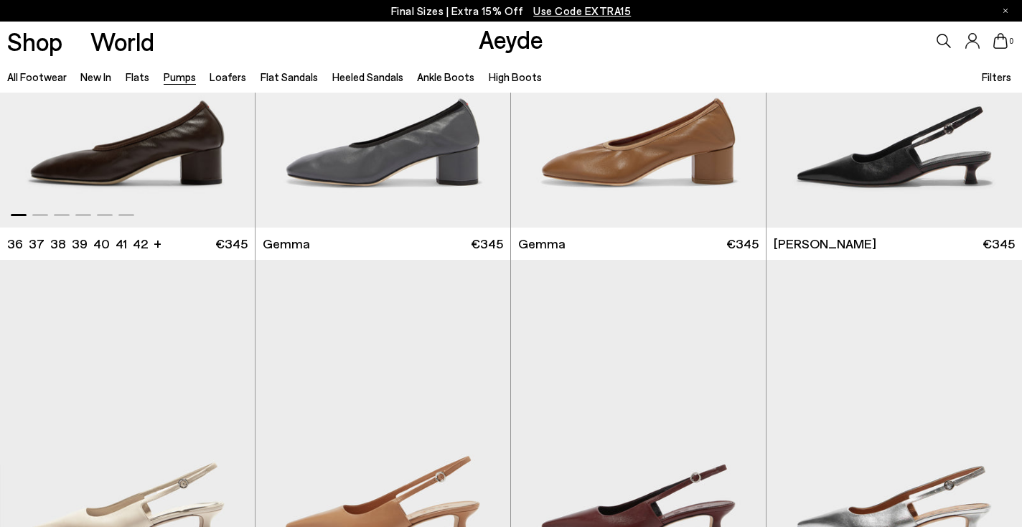
scroll to position [3478, 0]
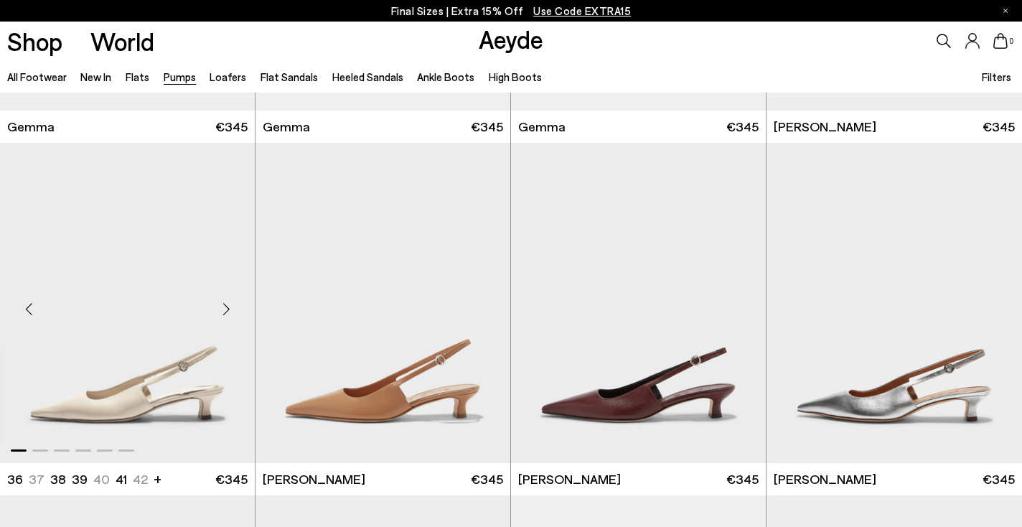
click at [225, 306] on div "Next slide" at bounding box center [226, 308] width 43 height 43
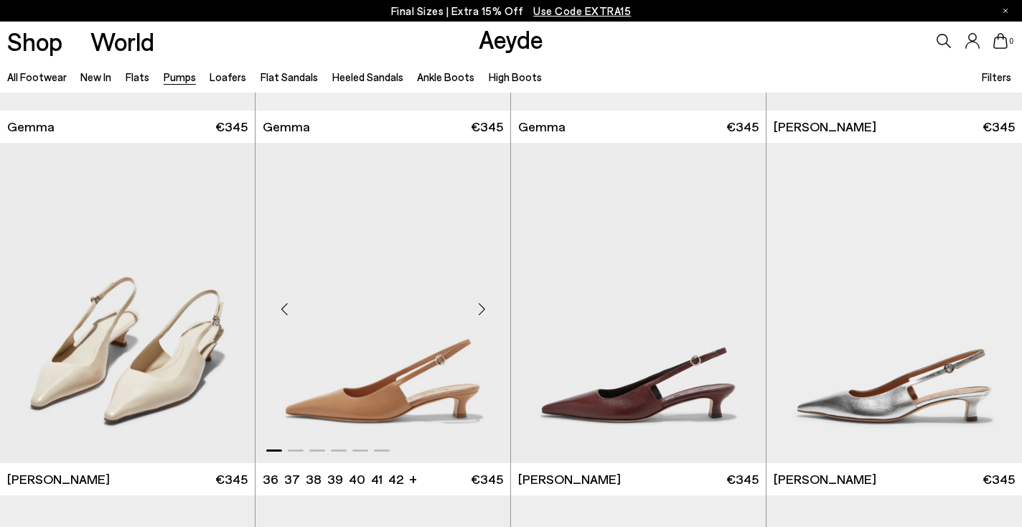
click at [480, 309] on div "Next slide" at bounding box center [481, 308] width 43 height 43
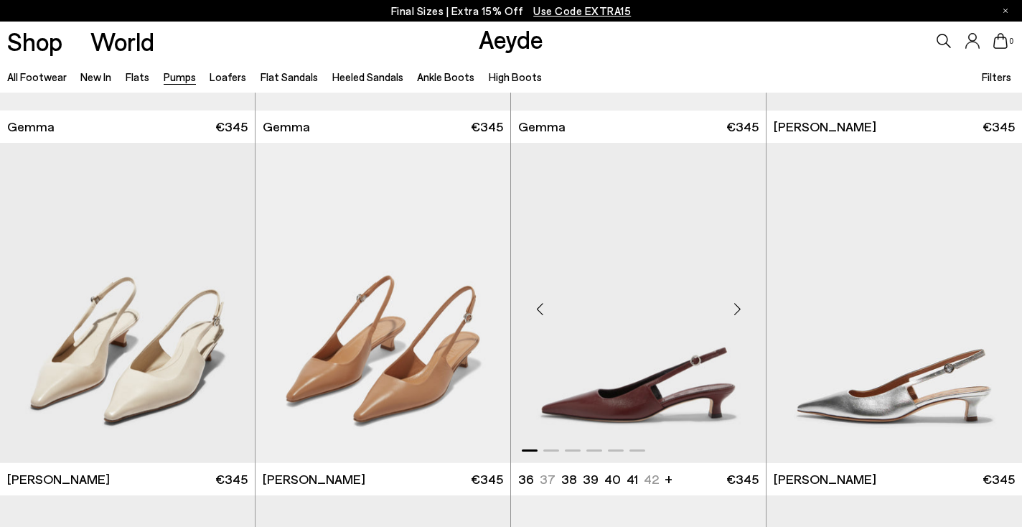
click at [737, 310] on div "Next slide" at bounding box center [737, 308] width 43 height 43
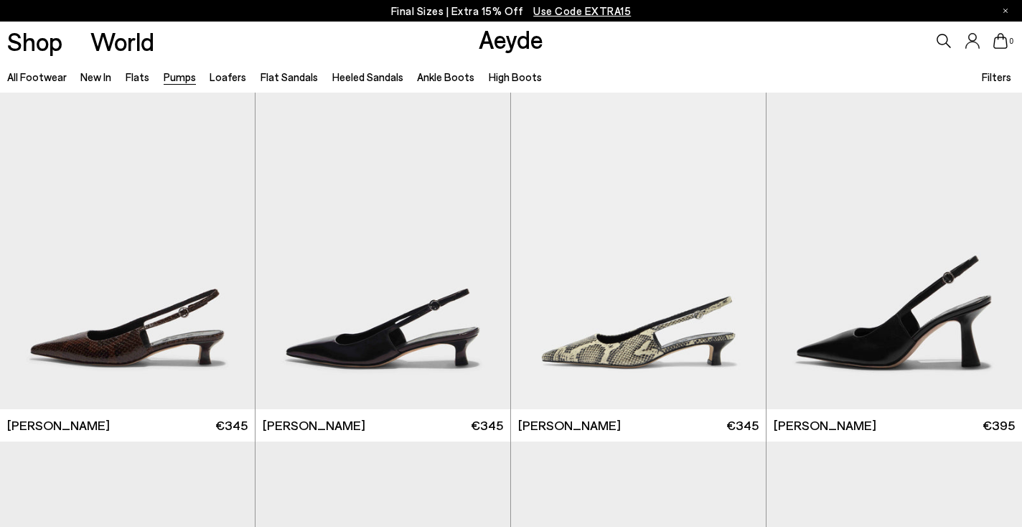
scroll to position [3980, 0]
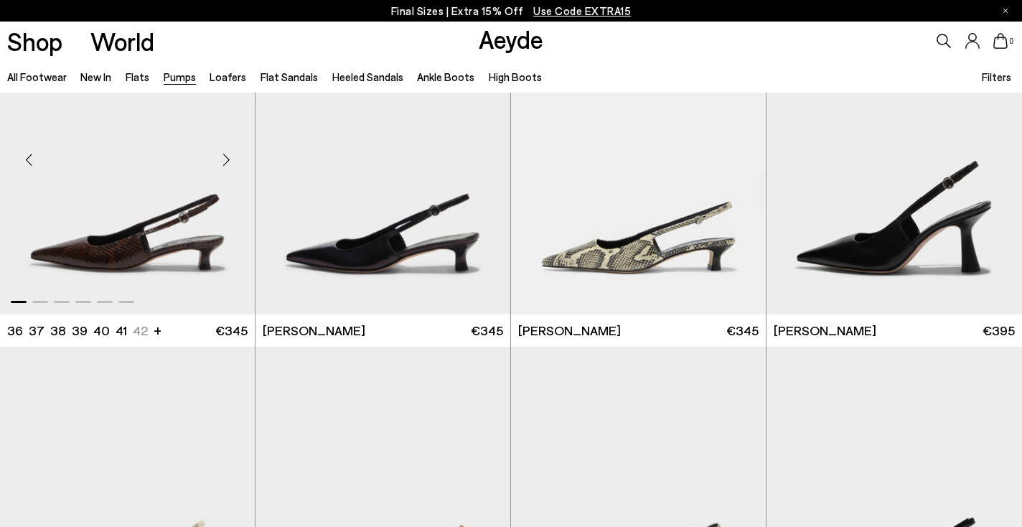
click at [226, 162] on div "Next slide" at bounding box center [226, 160] width 43 height 43
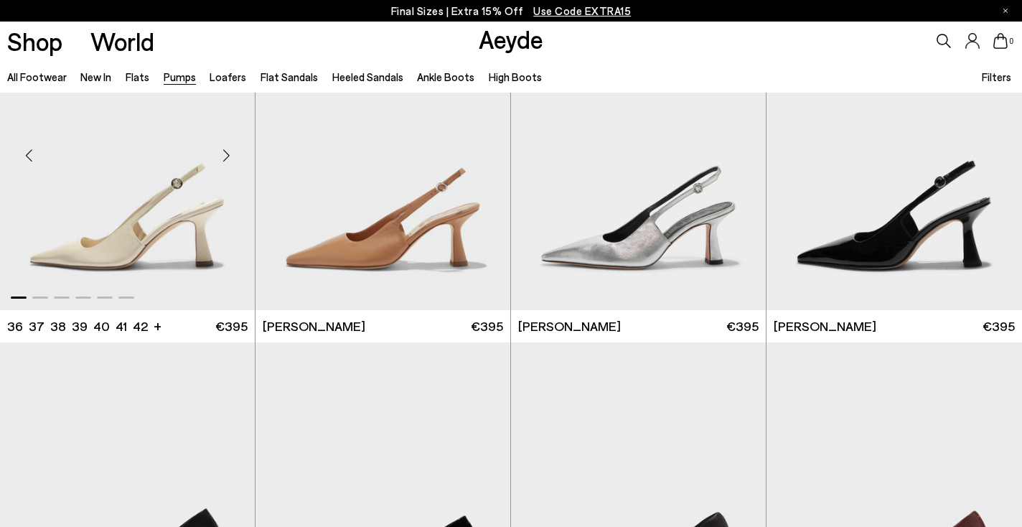
scroll to position [4335, 0]
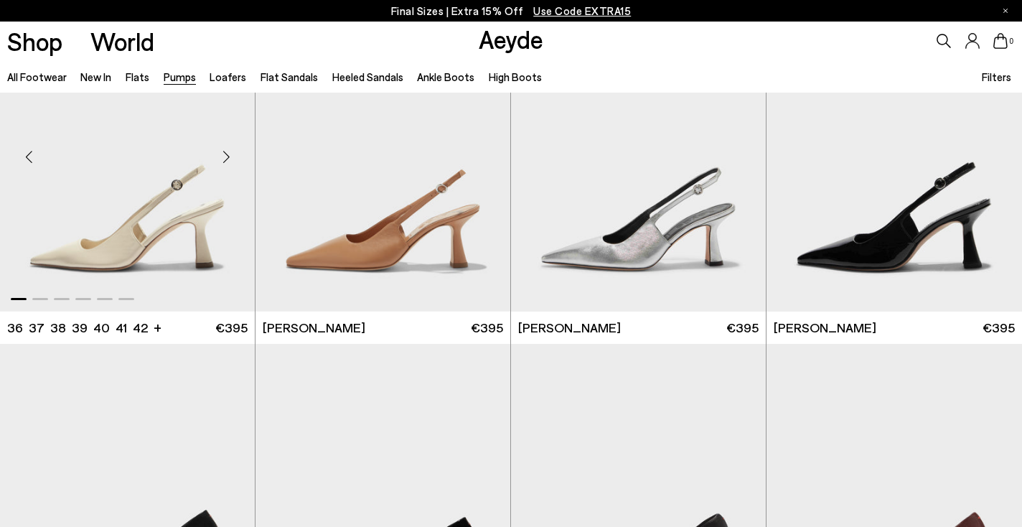
click at [227, 158] on div "Next slide" at bounding box center [226, 157] width 43 height 43
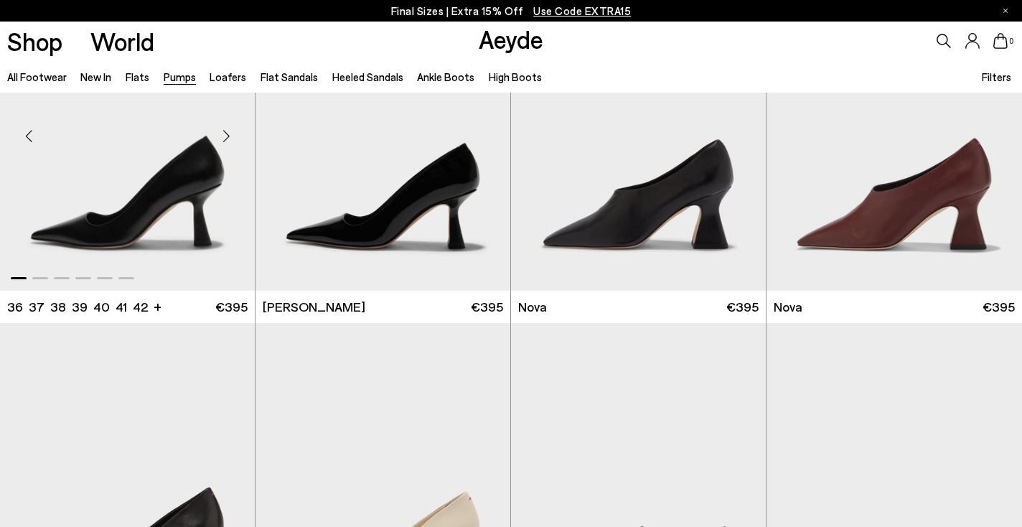
scroll to position [4708, 0]
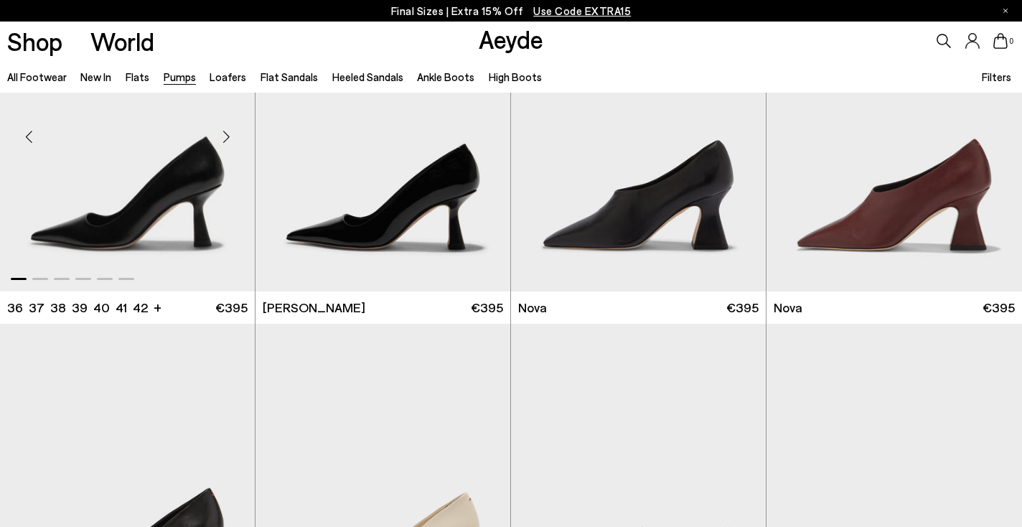
click at [228, 132] on div "Next slide" at bounding box center [226, 136] width 43 height 43
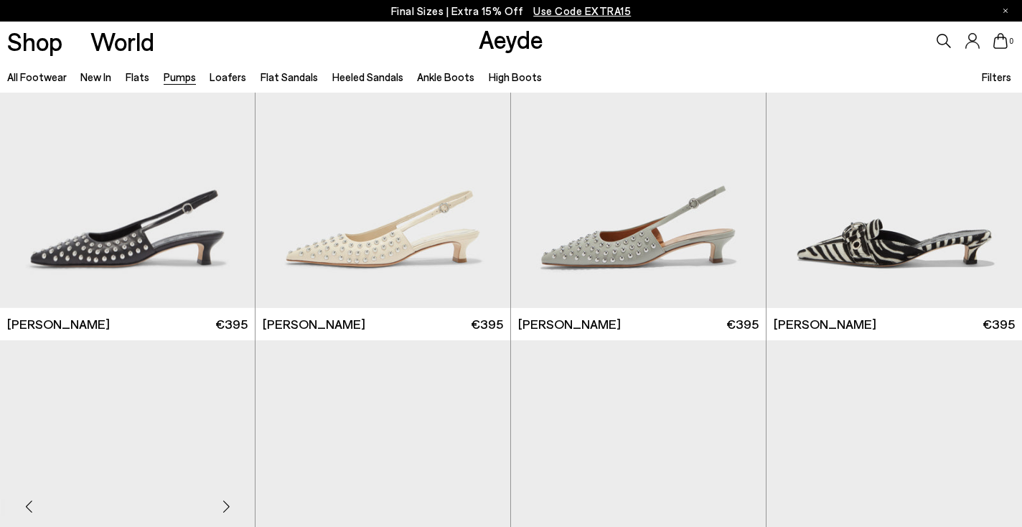
scroll to position [5374, 0]
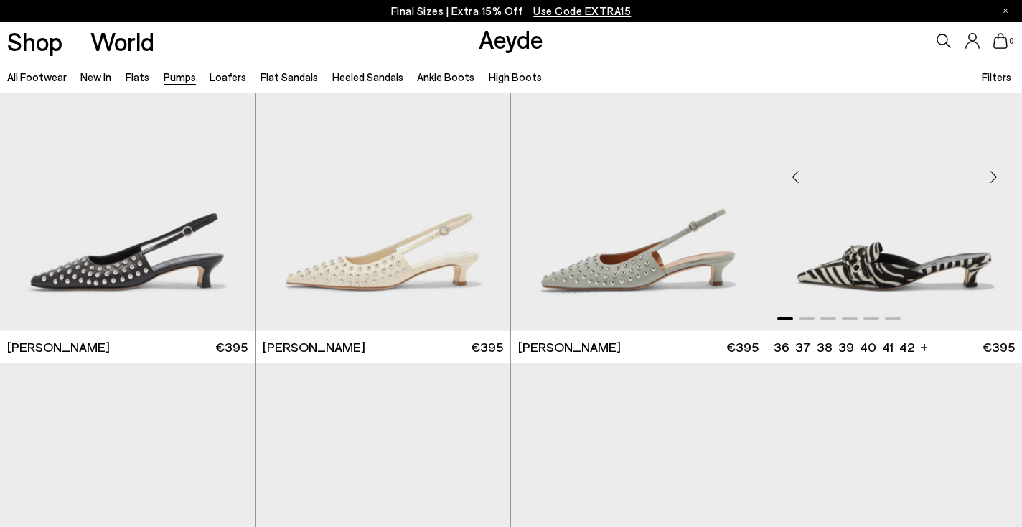
click at [788, 173] on div "Previous slide" at bounding box center [795, 176] width 43 height 43
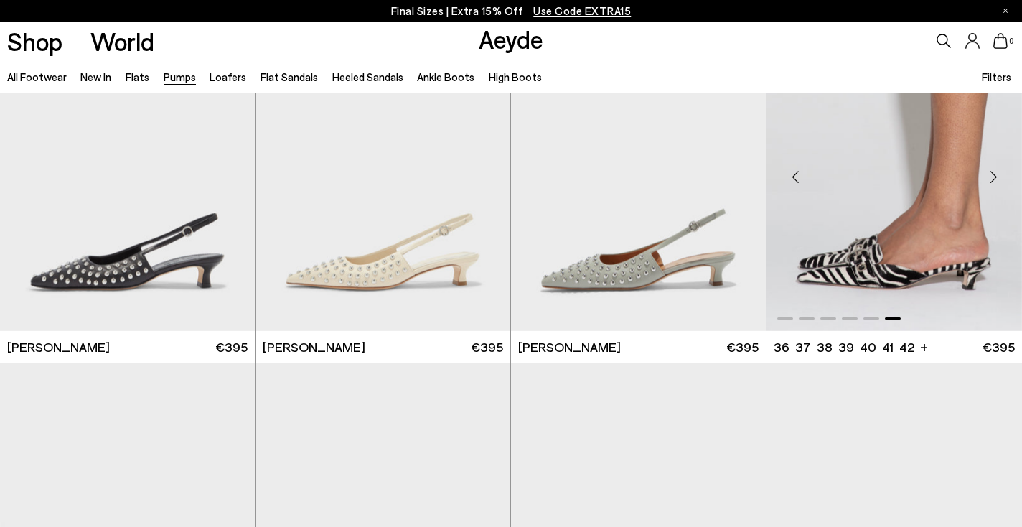
click at [788, 173] on div "Previous slide" at bounding box center [795, 176] width 43 height 43
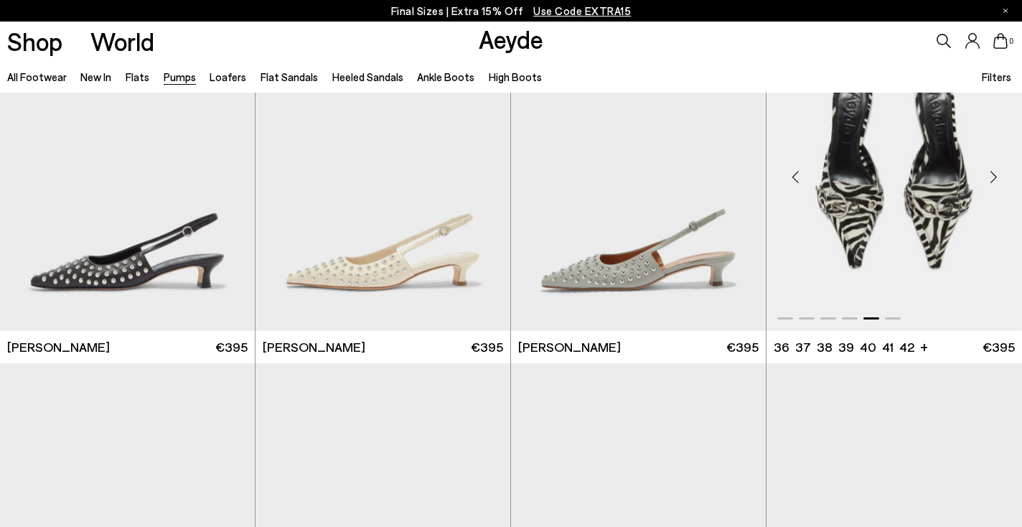
click at [789, 173] on div "Previous slide" at bounding box center [795, 176] width 43 height 43
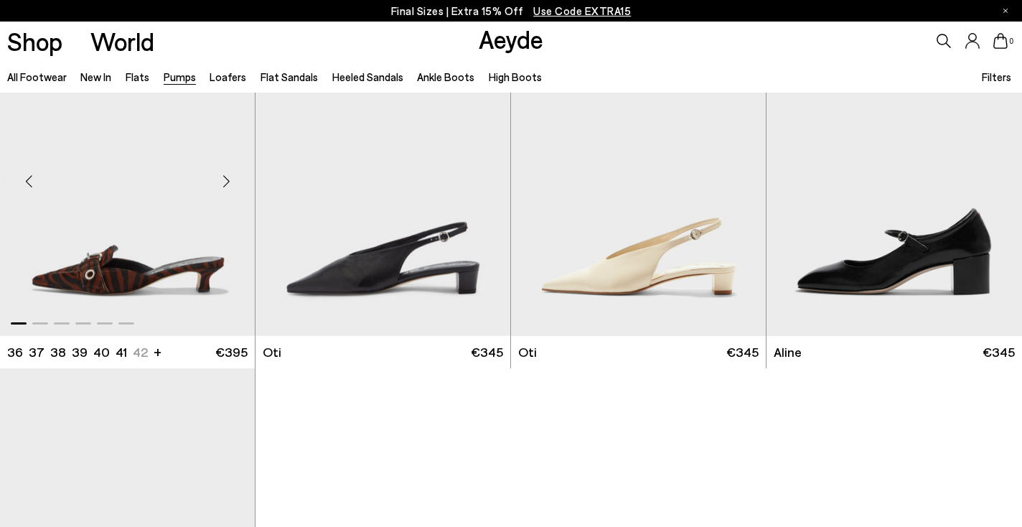
scroll to position [5721, 0]
click at [228, 179] on div "Next slide" at bounding box center [226, 181] width 43 height 43
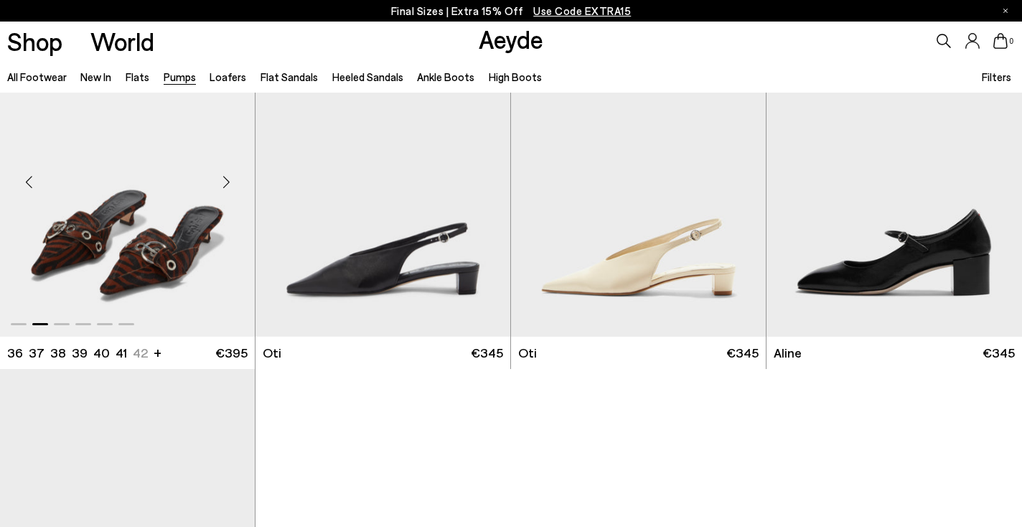
click at [228, 180] on div "Next slide" at bounding box center [226, 181] width 43 height 43
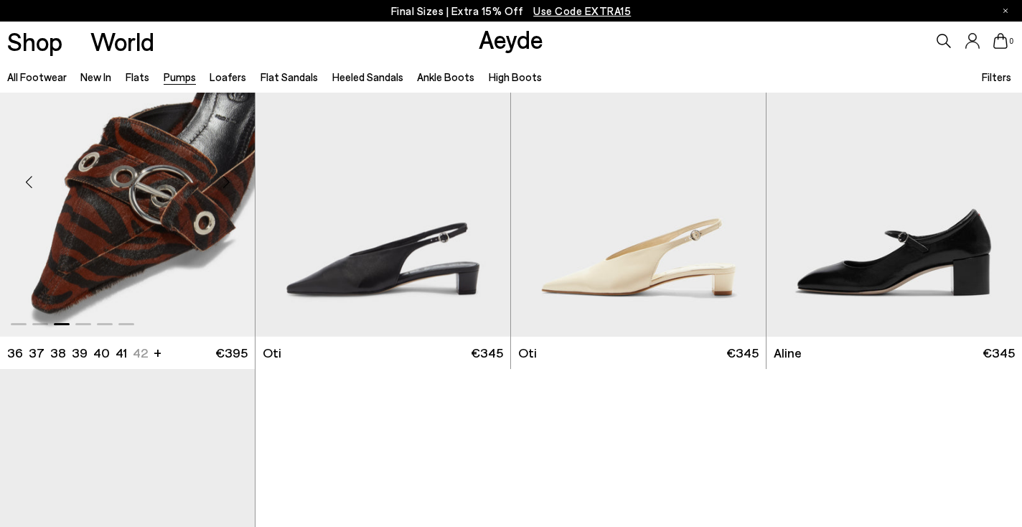
click at [228, 181] on div "Next slide" at bounding box center [226, 181] width 43 height 43
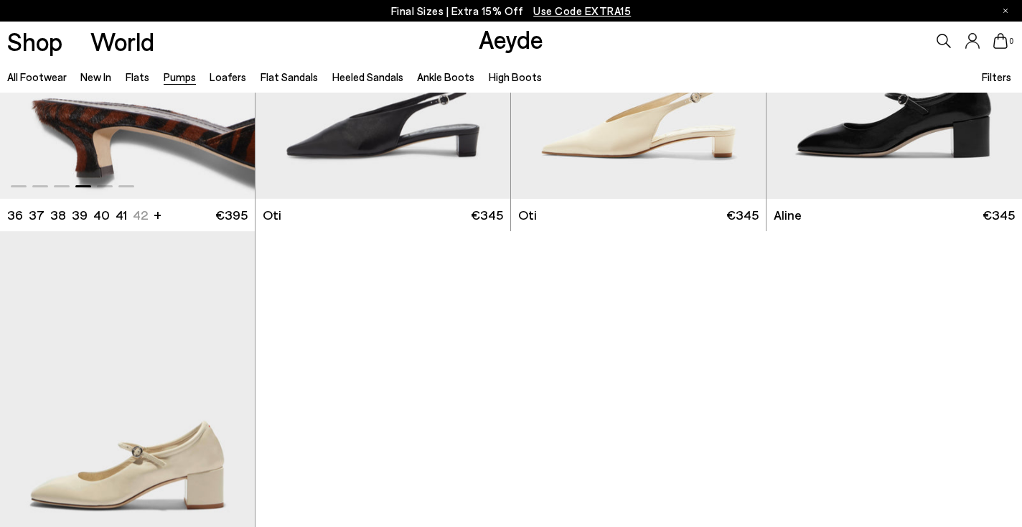
scroll to position [5722, 0]
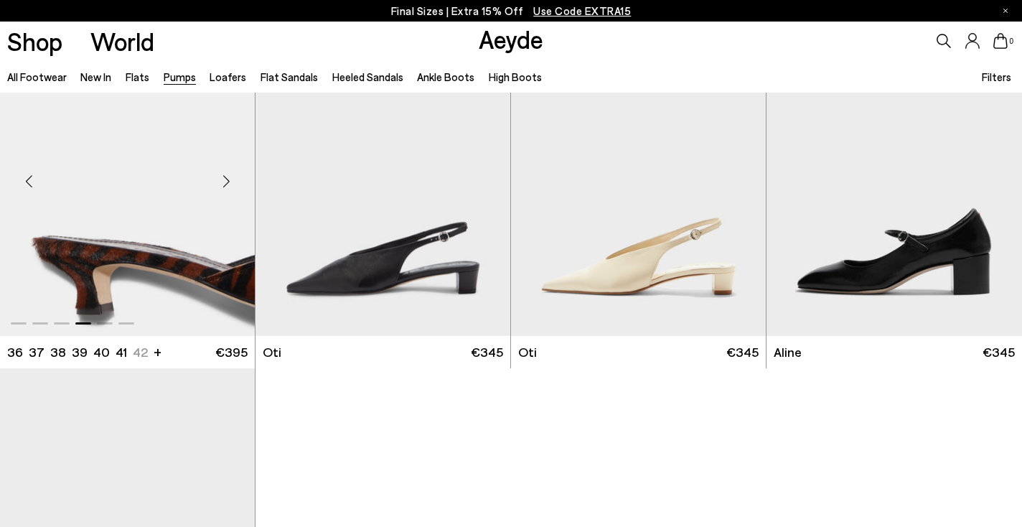
click at [226, 177] on div "Next slide" at bounding box center [226, 180] width 43 height 43
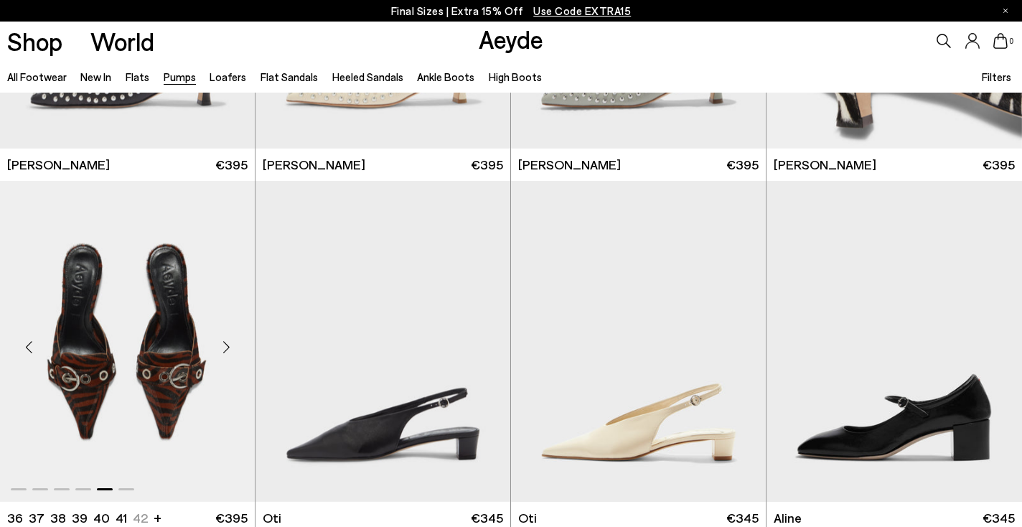
scroll to position [5542, 0]
